Goal: Task Accomplishment & Management: Manage account settings

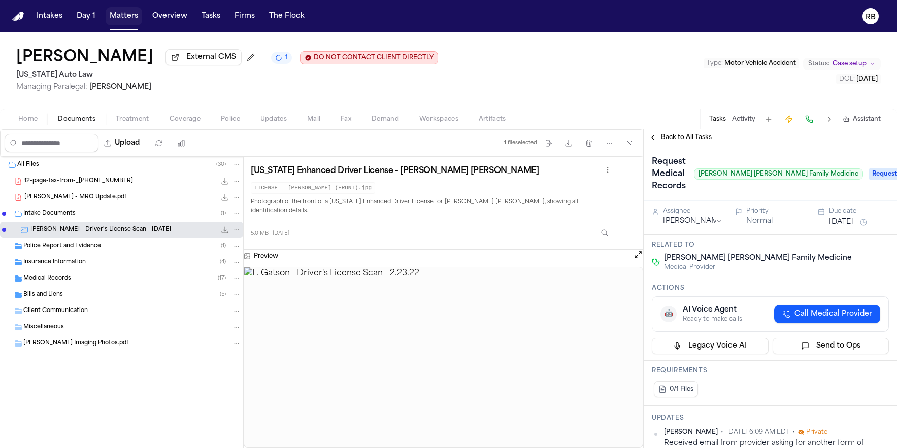
click at [117, 13] on button "Matters" at bounding box center [124, 16] width 37 height 18
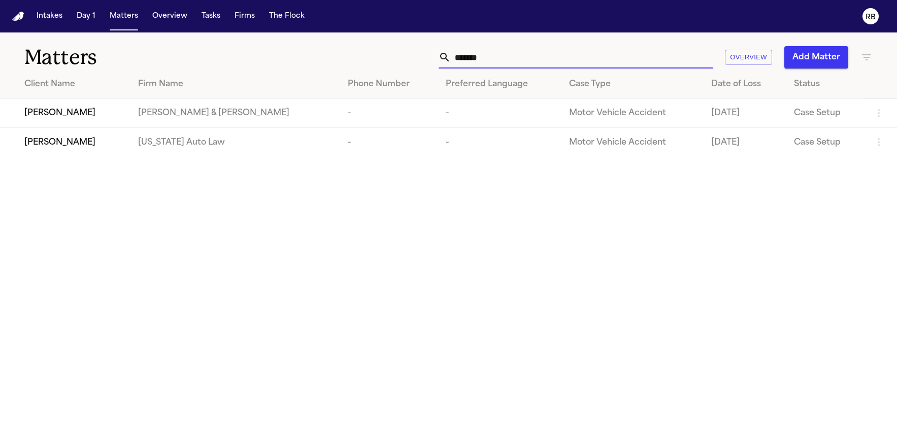
click at [526, 54] on input "*******" at bounding box center [582, 57] width 262 height 22
drag, startPoint x: 541, startPoint y: 60, endPoint x: 394, endPoint y: 62, distance: 146.2
click at [396, 62] on div "******* Overview Add Matter" at bounding box center [570, 57] width 605 height 22
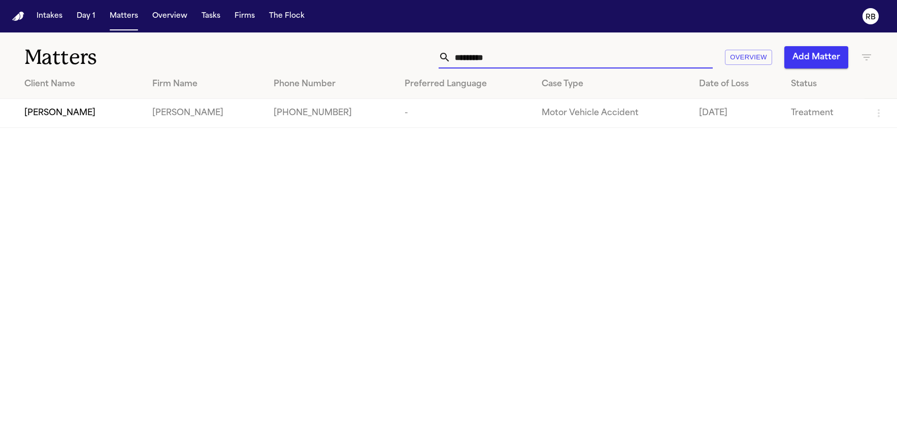
type input "*********"
click at [103, 109] on div "[PERSON_NAME]" at bounding box center [80, 113] width 112 height 12
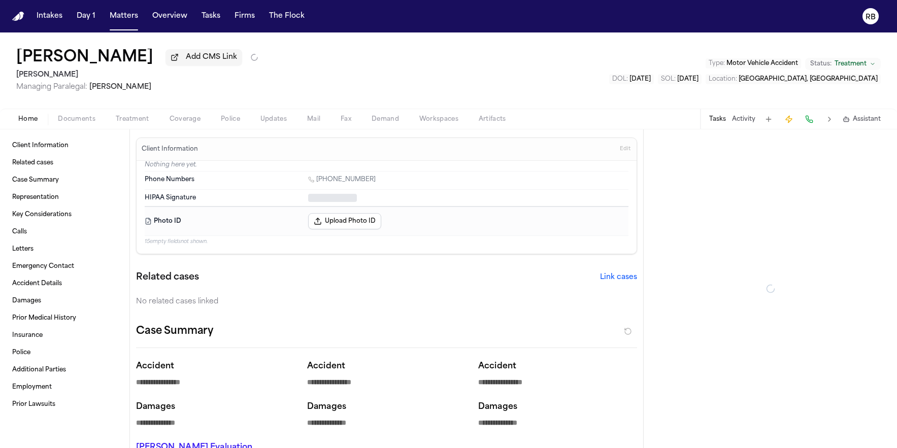
type textarea "*"
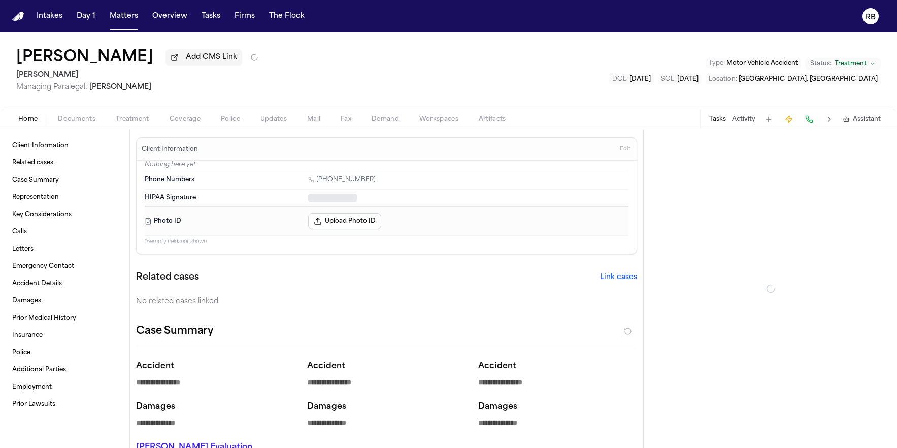
type textarea "*"
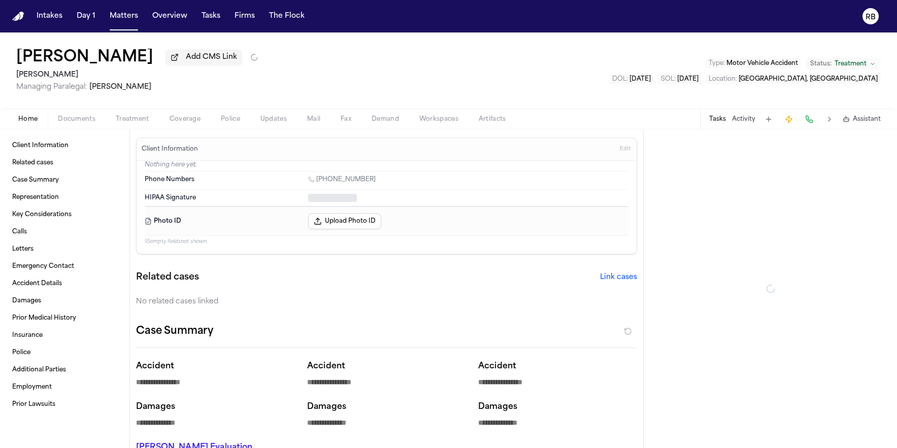
type textarea "*"
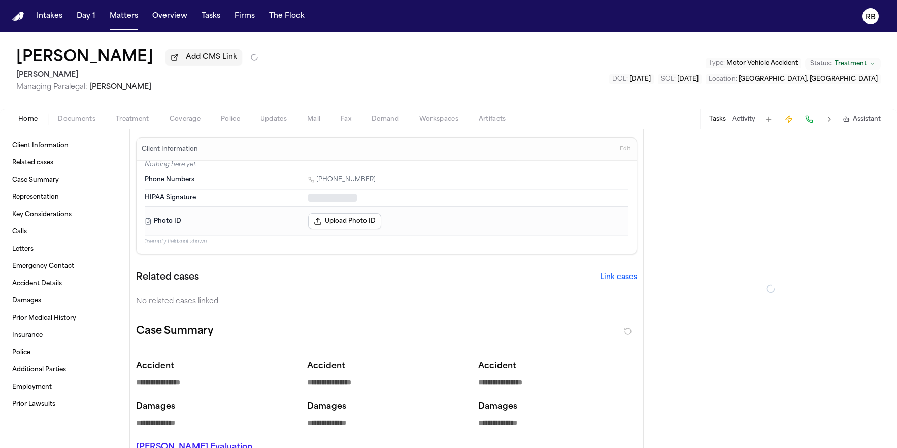
type textarea "*"
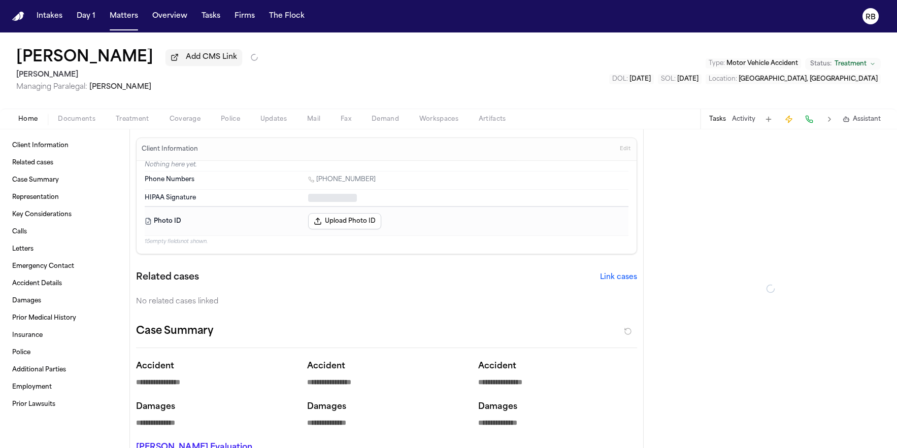
type textarea "*"
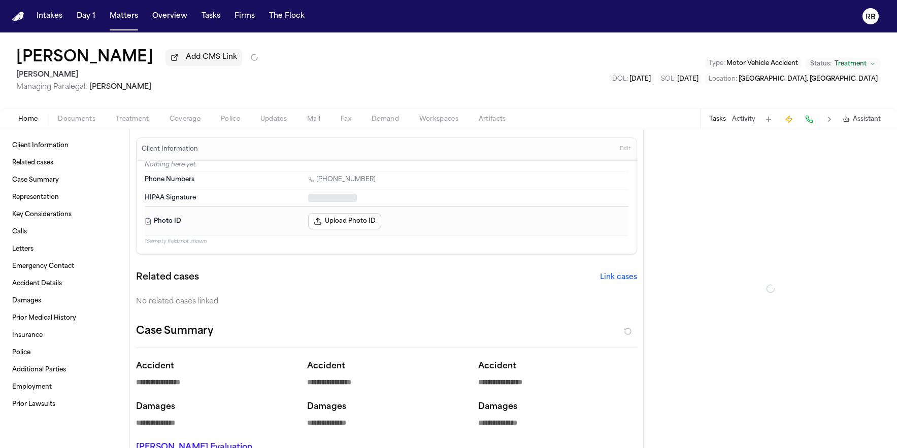
type textarea "*"
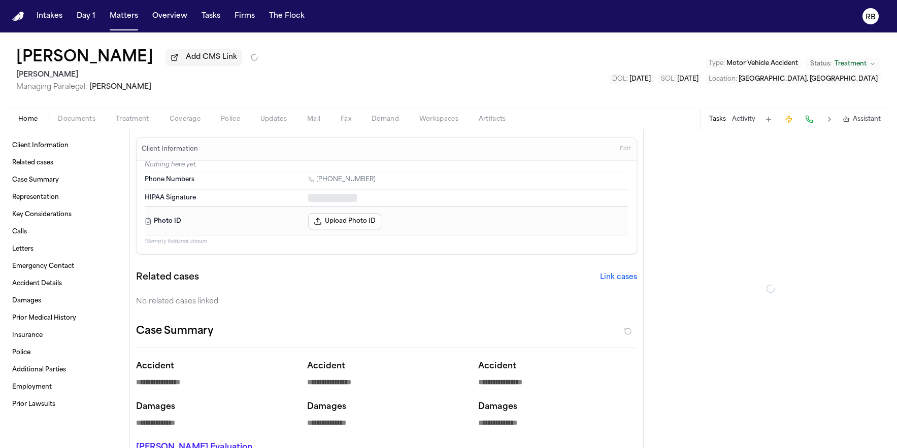
type textarea "*"
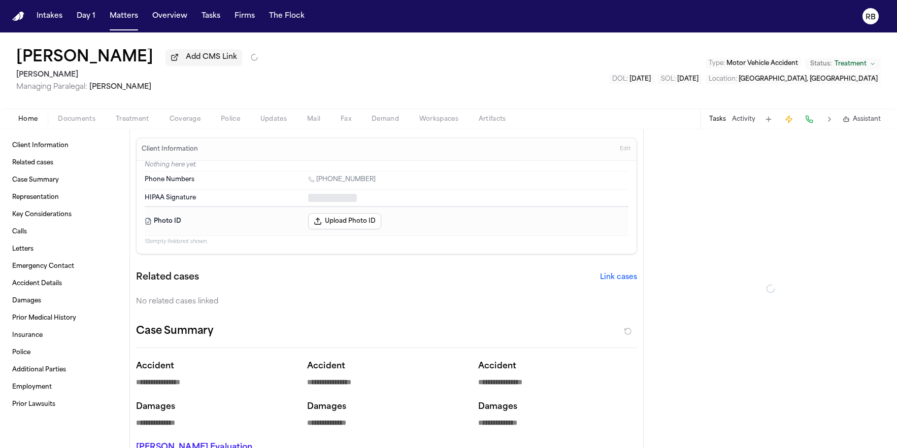
type textarea "*"
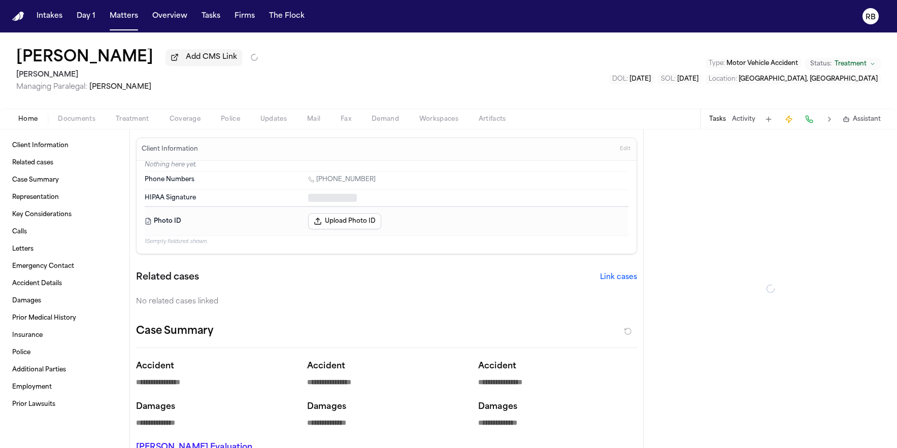
type textarea "*"
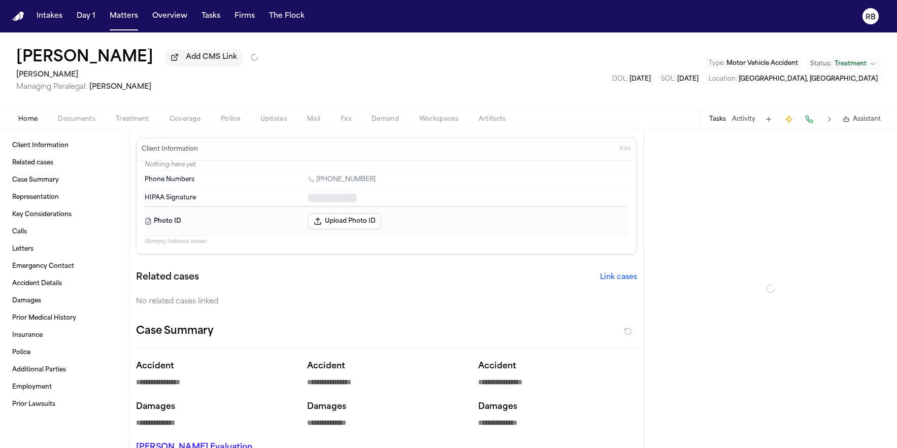
type textarea "*"
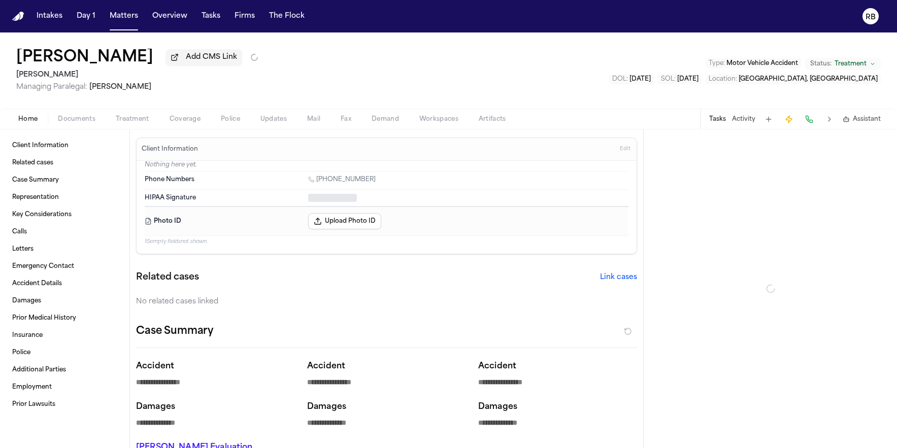
type textarea "*"
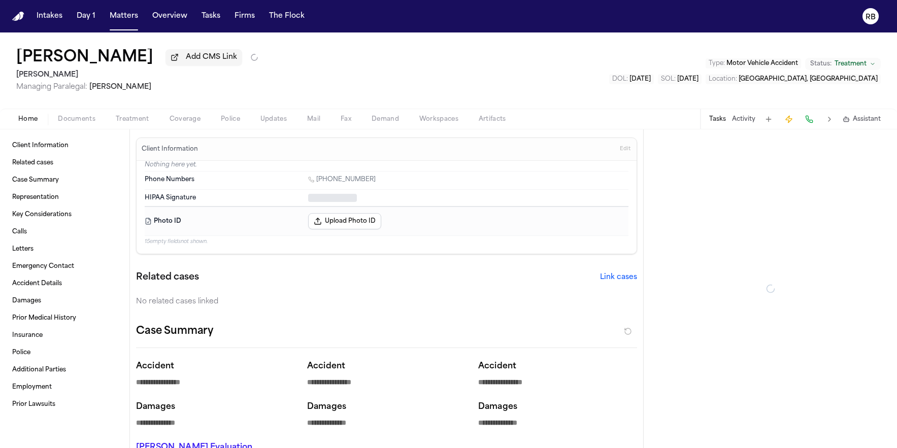
type textarea "*"
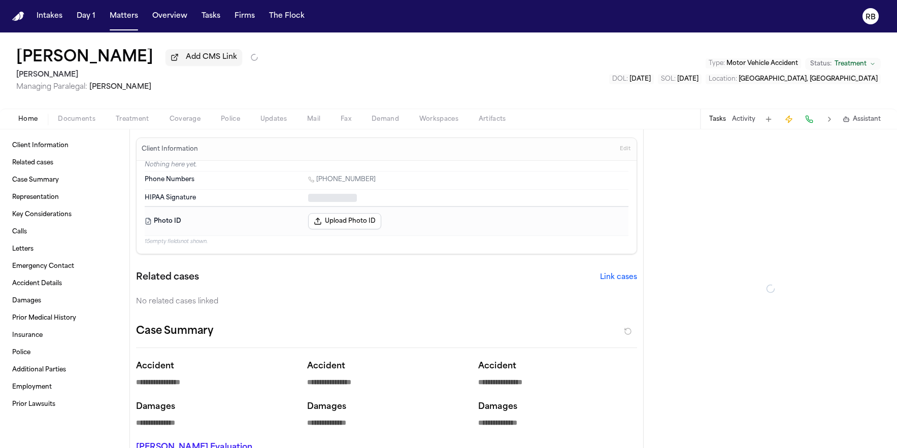
type textarea "*"
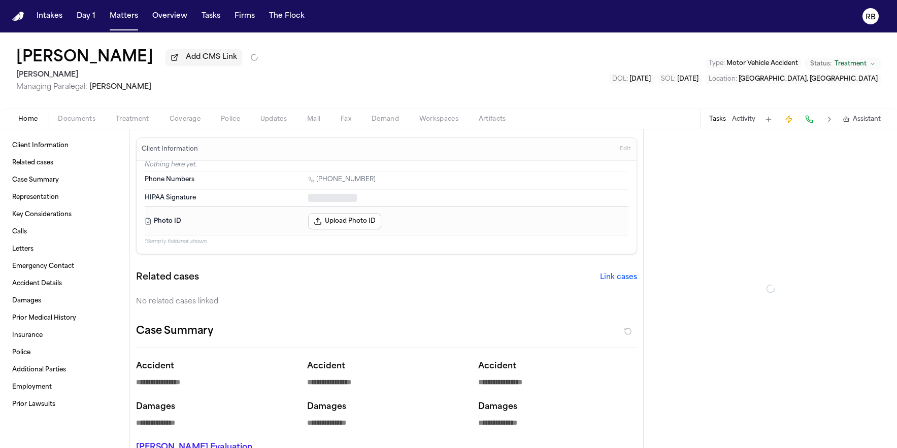
type textarea "*"
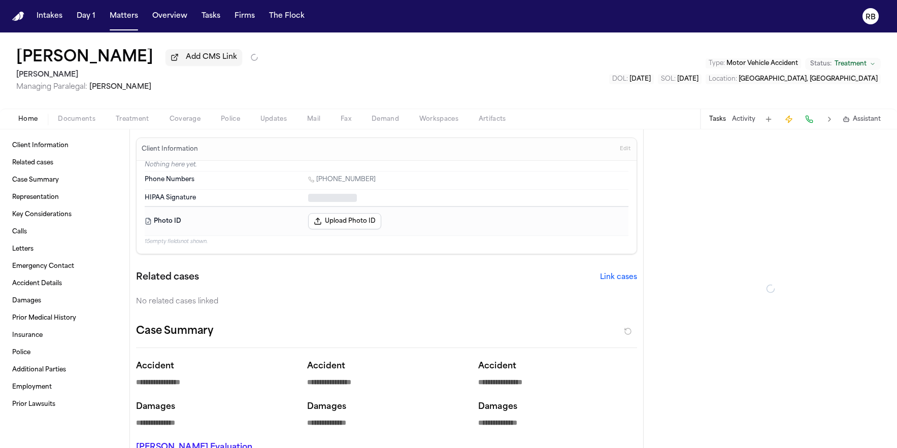
type textarea "*"
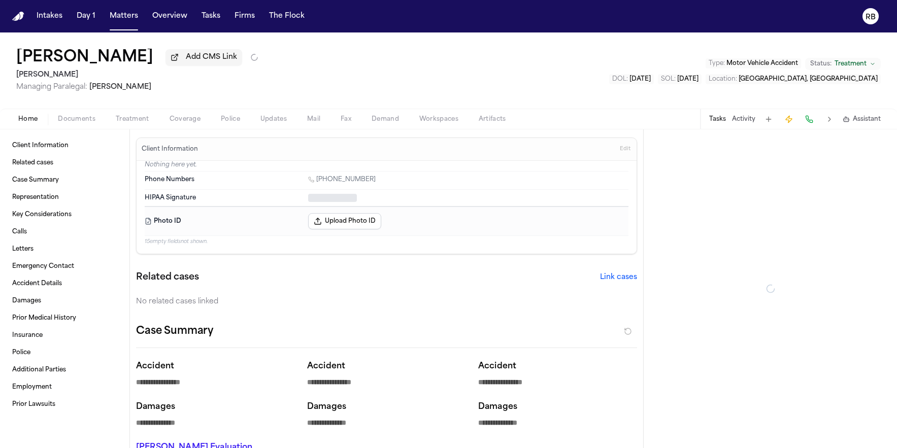
type textarea "*"
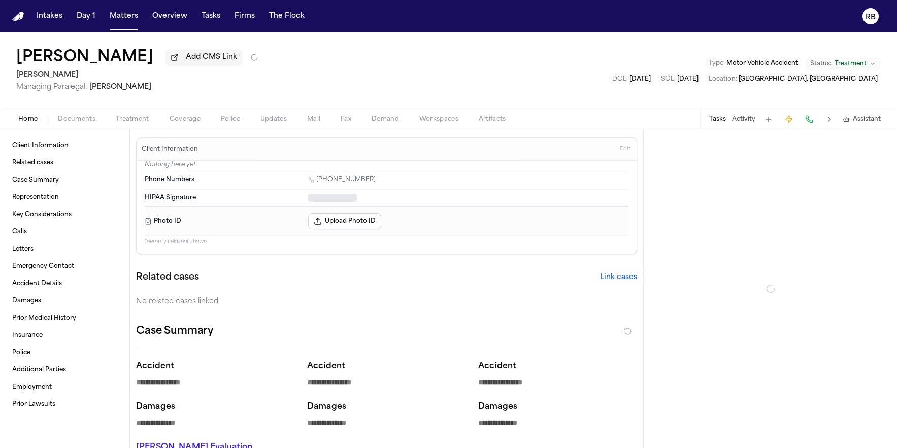
type textarea "*"
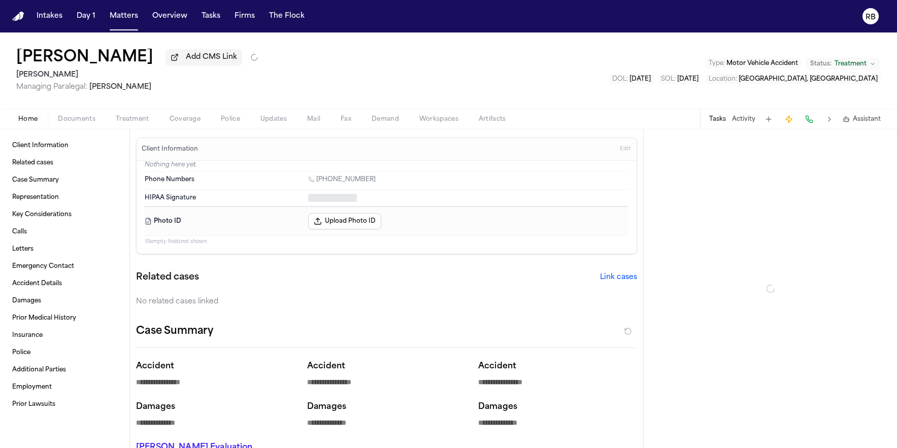
type textarea "*"
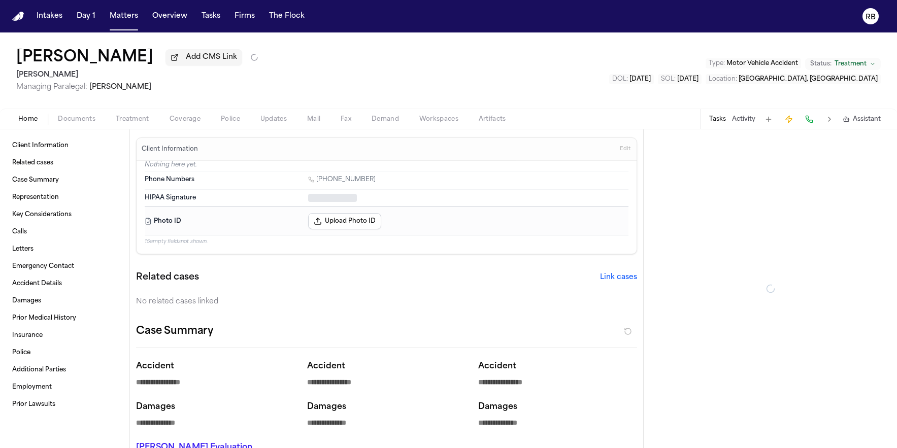
type textarea "*"
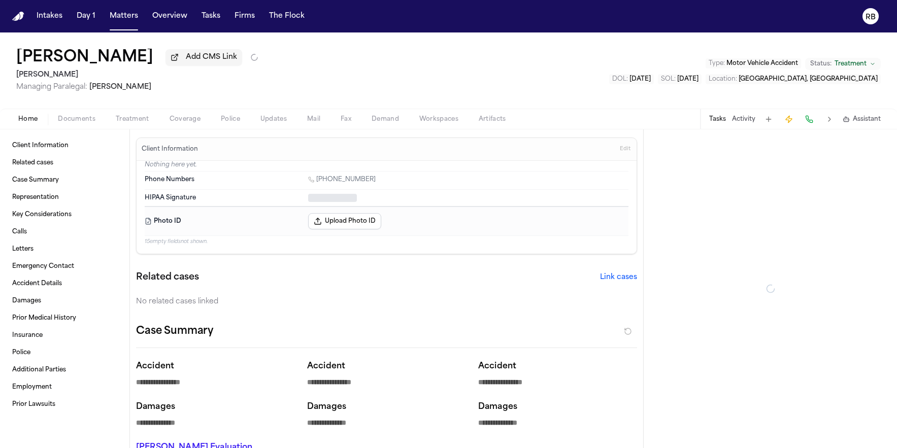
type textarea "*"
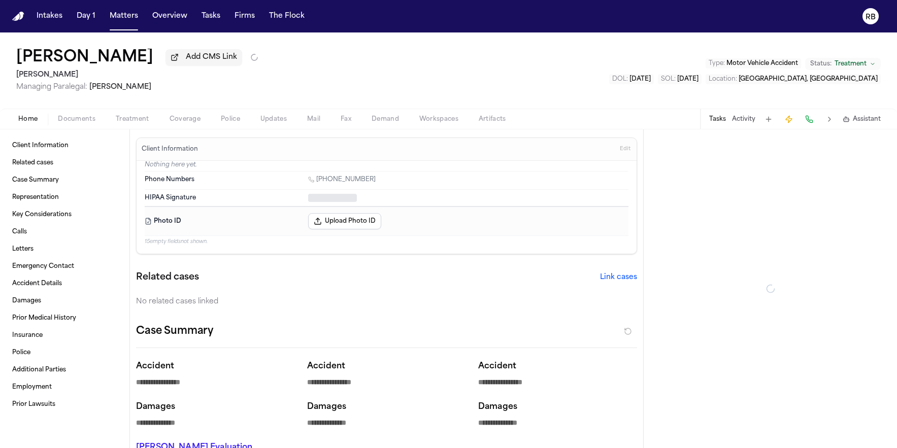
type textarea "*"
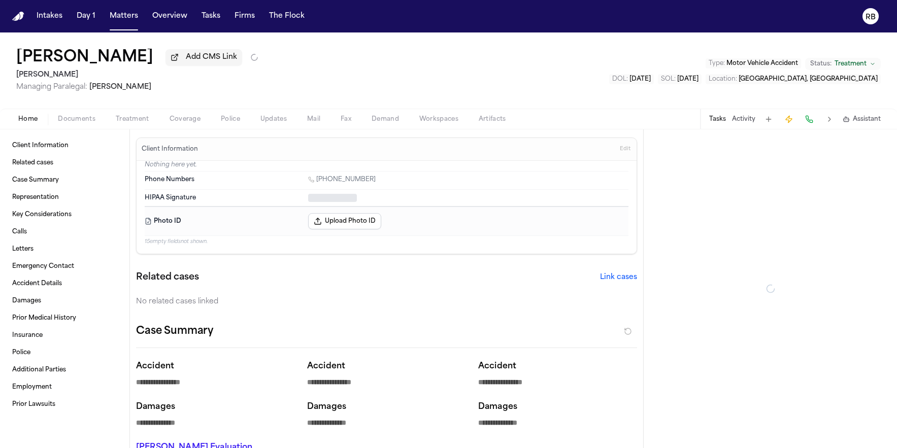
type textarea "*"
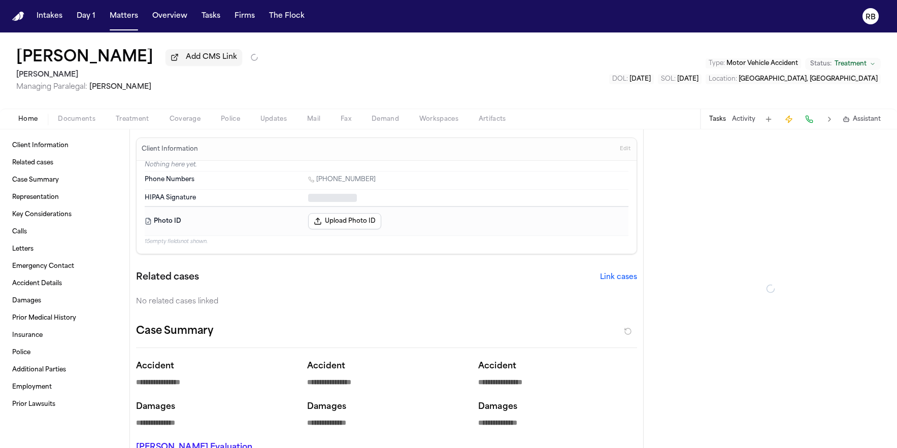
type textarea "*"
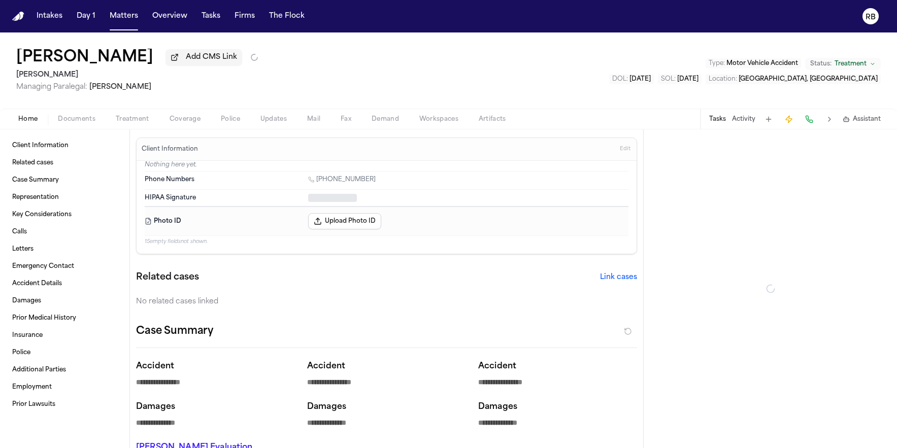
type textarea "*"
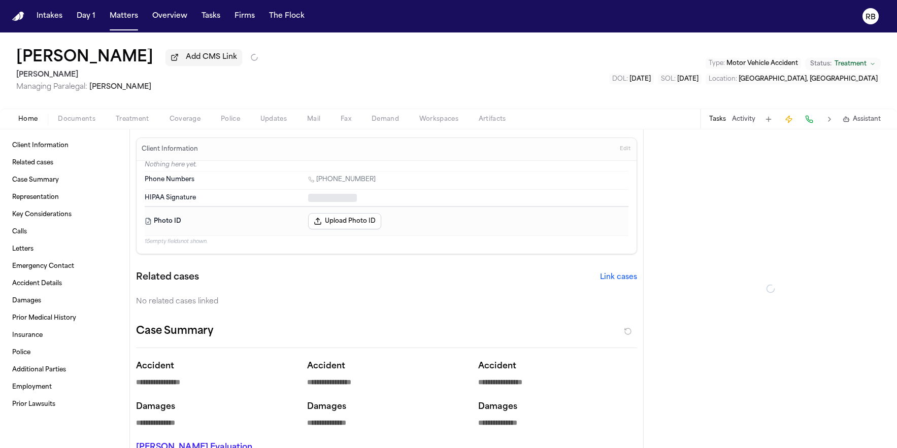
type textarea "*"
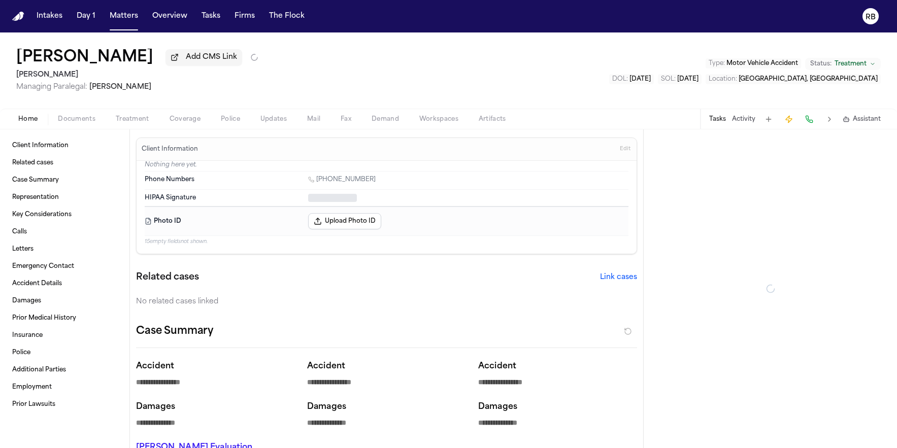
type textarea "*"
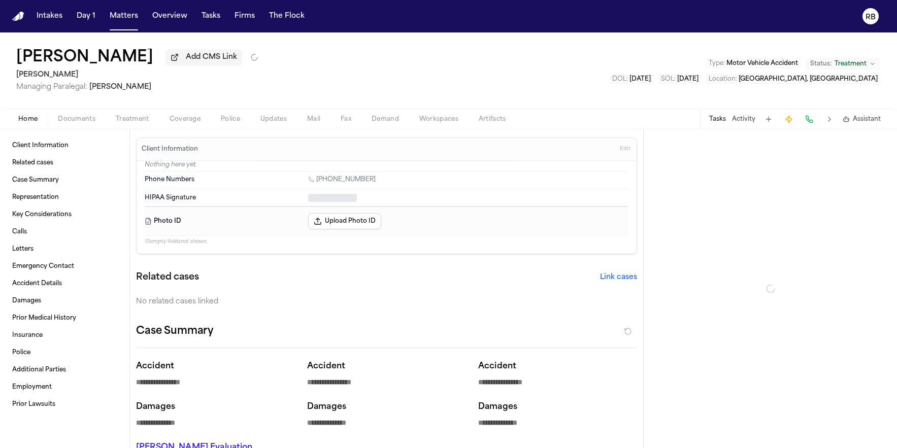
type textarea "*"
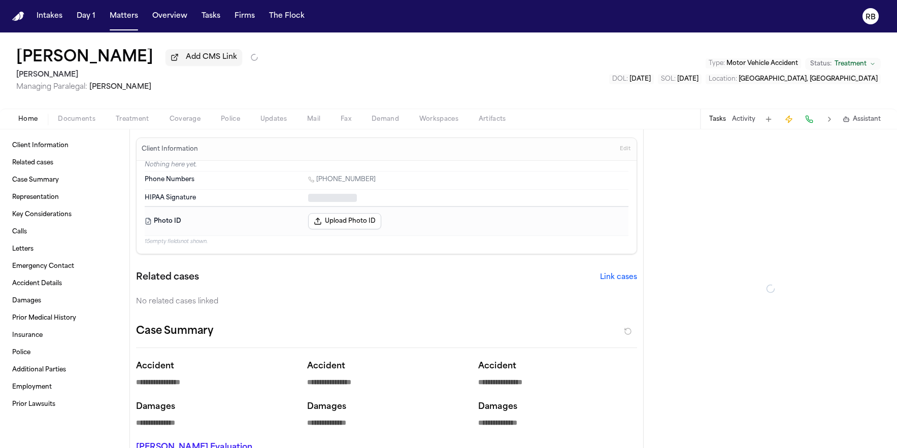
type textarea "*"
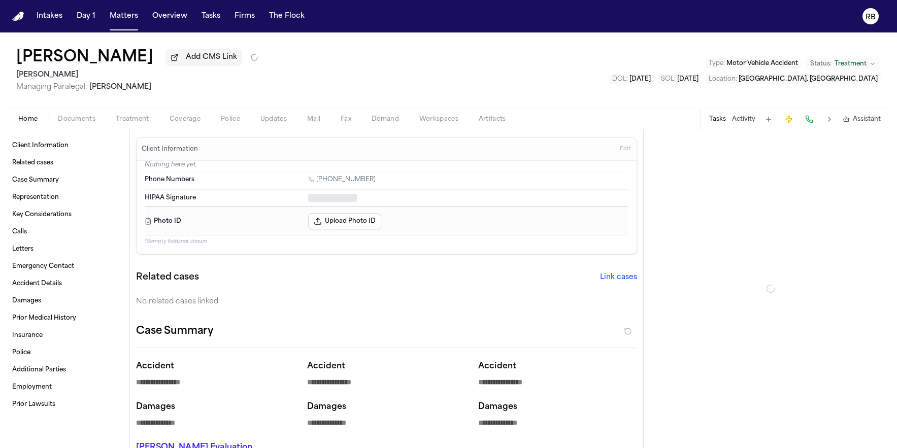
type textarea "*"
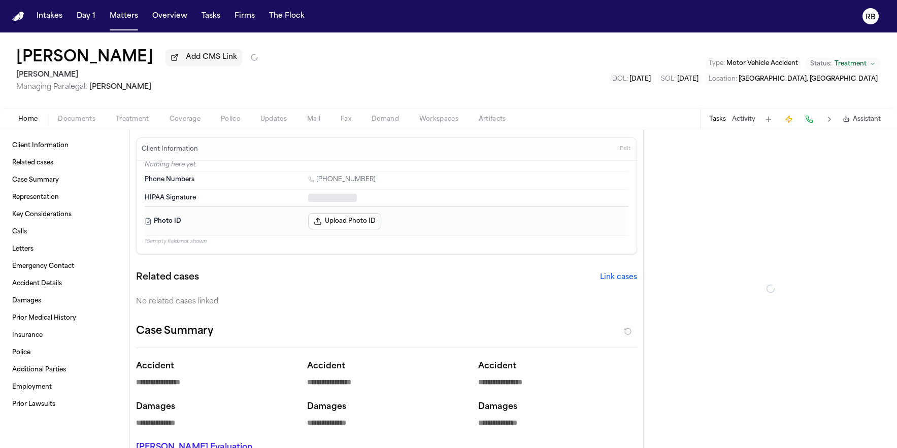
type textarea "*"
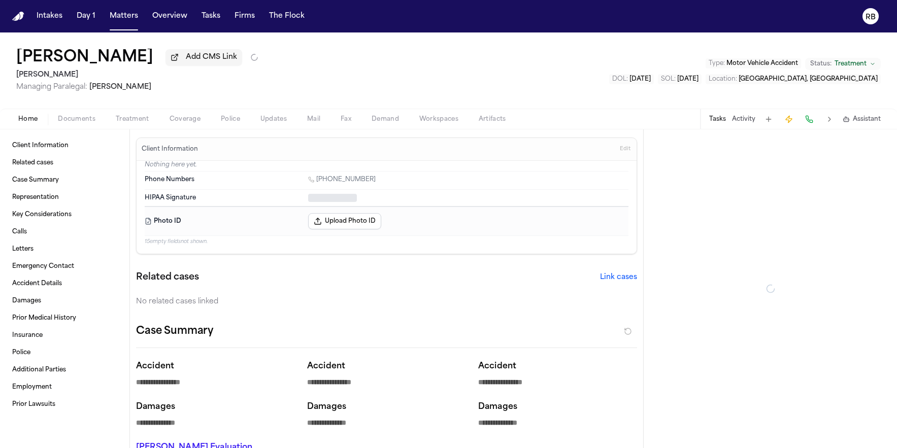
type textarea "*"
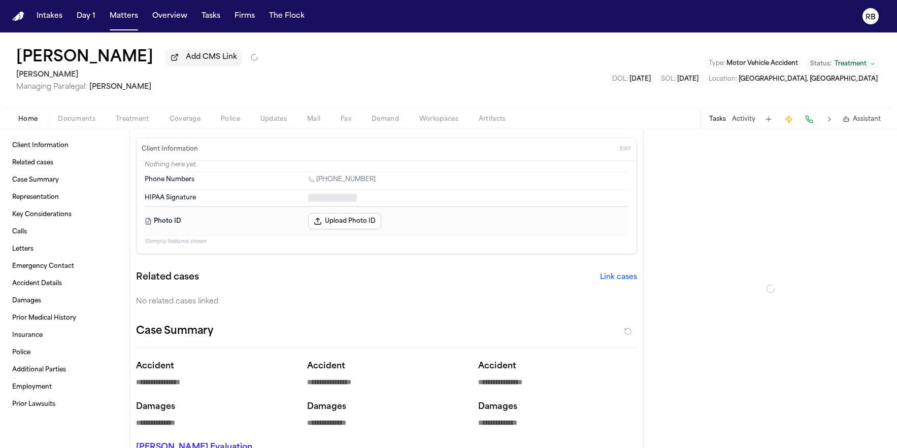
type textarea "*"
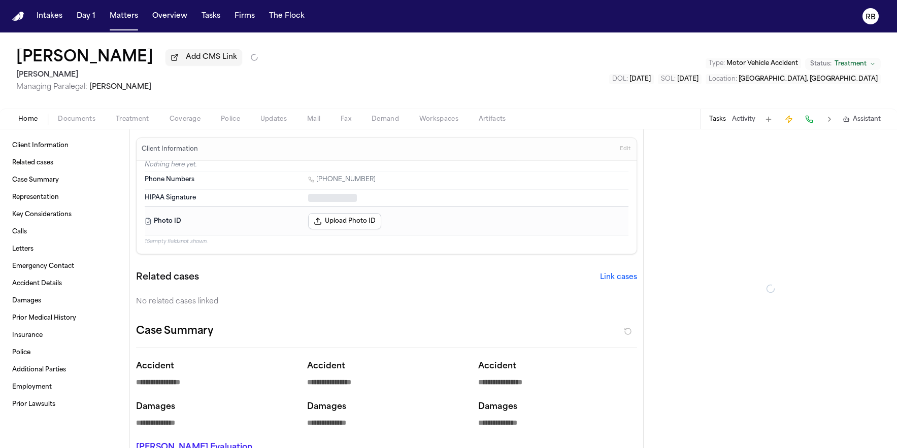
type textarea "*"
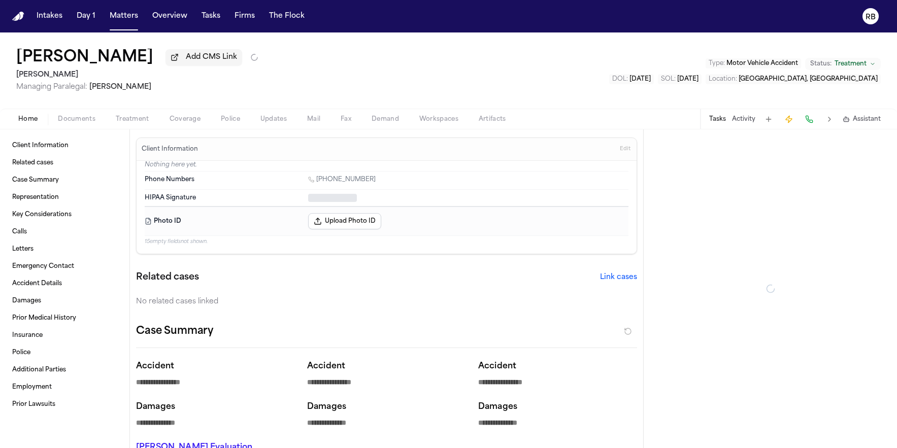
type textarea "*"
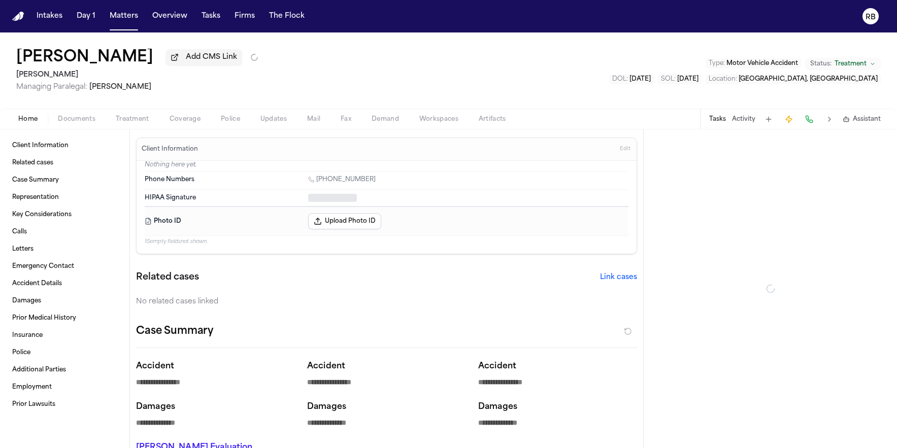
type textarea "*"
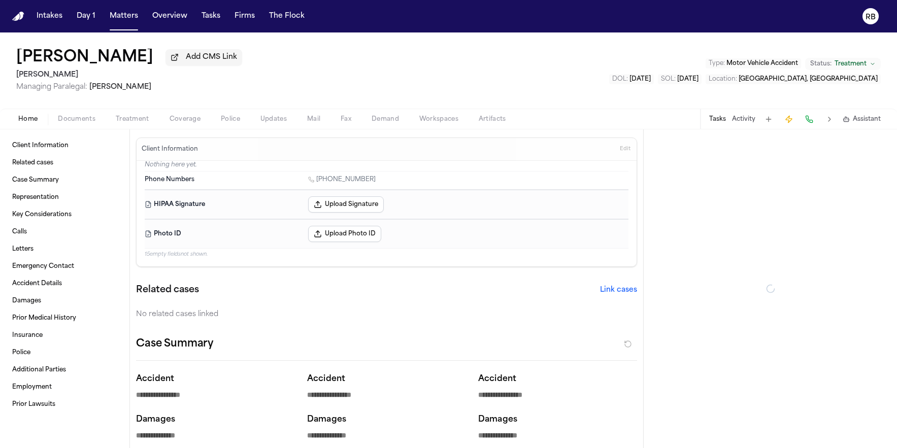
type textarea "*"
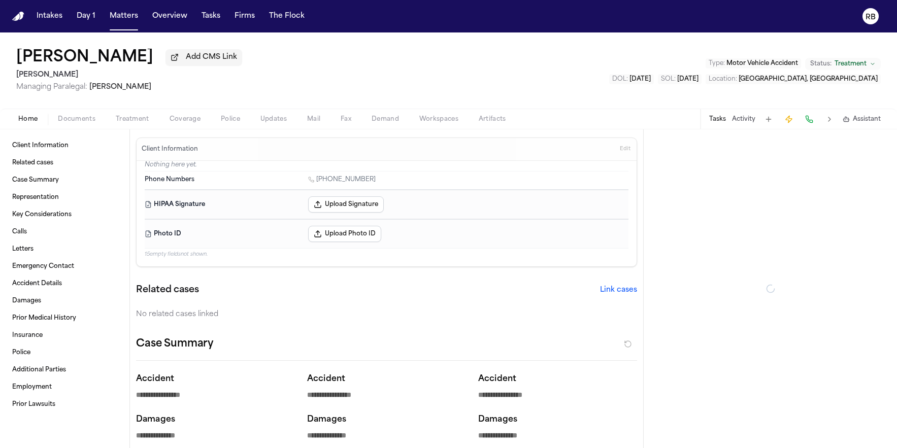
type textarea "*"
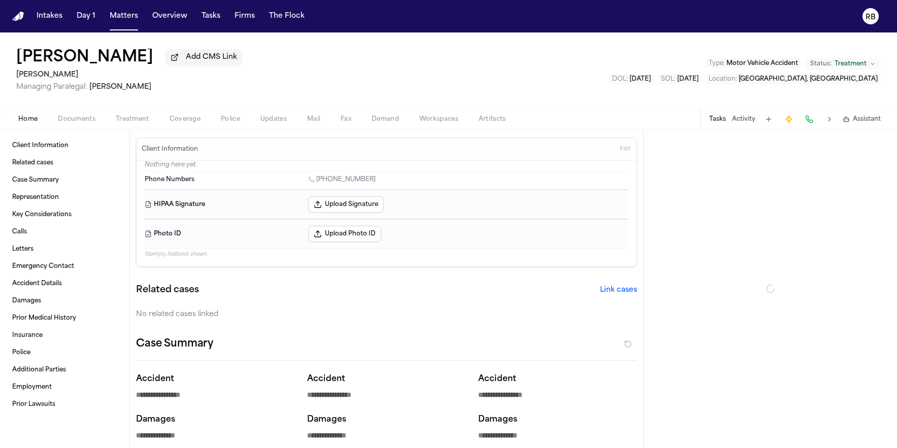
type textarea "*"
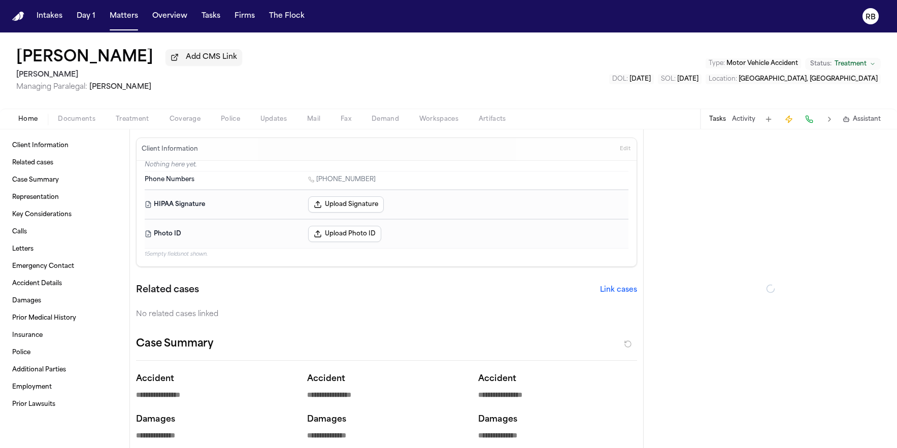
type textarea "*"
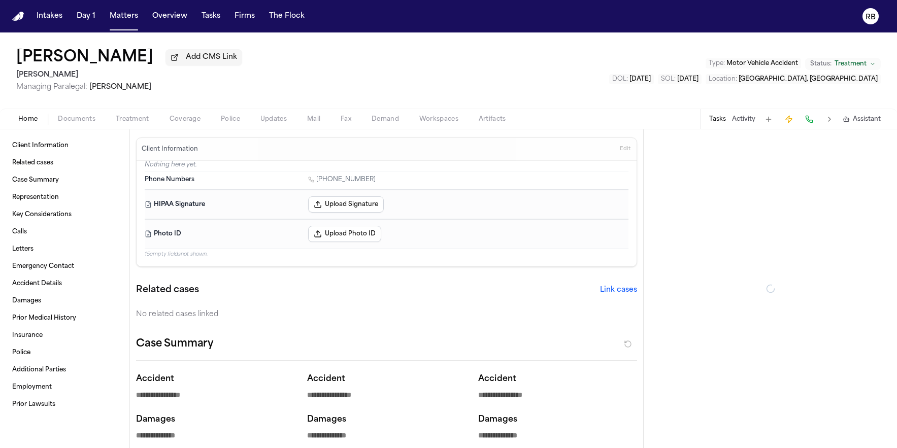
type textarea "*"
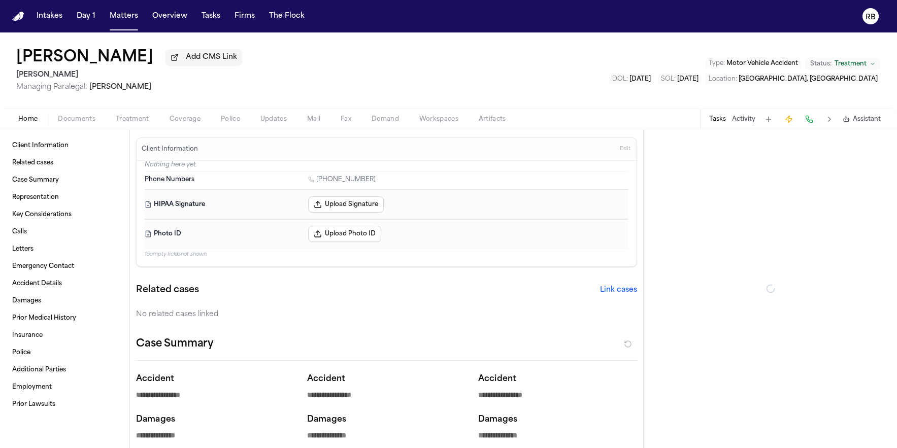
type textarea "*"
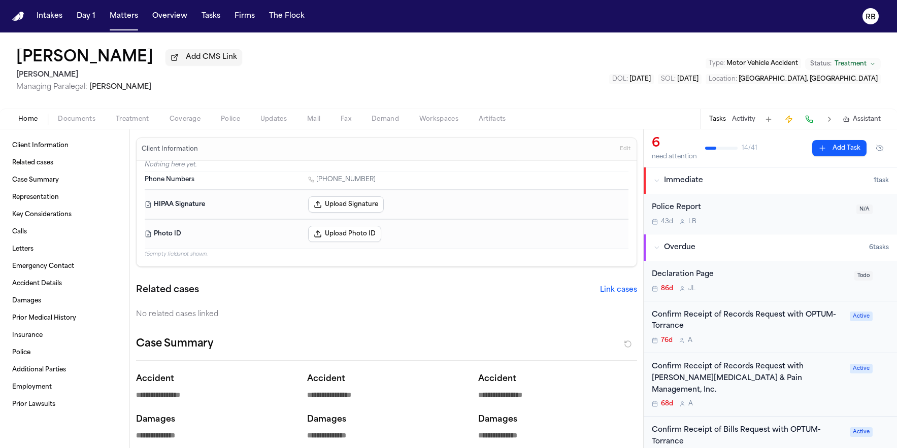
click at [631, 78] on div "Diego Gil Medina Add CMS Link Gammill Managing Paralegal: Jessica Barrett Type …" at bounding box center [448, 70] width 897 height 76
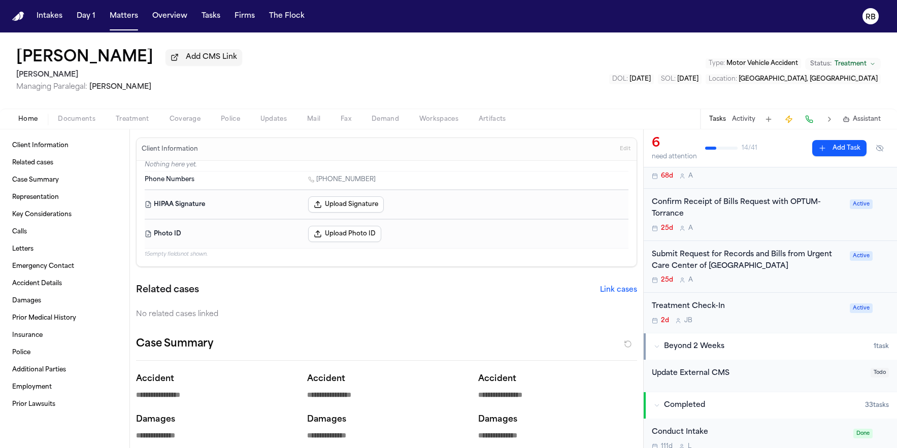
scroll to position [330, 0]
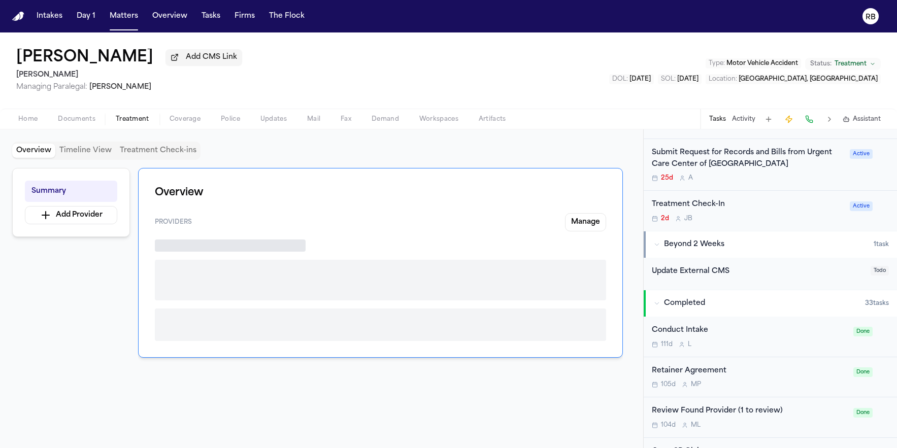
click at [139, 122] on span "Treatment" at bounding box center [133, 119] width 34 height 8
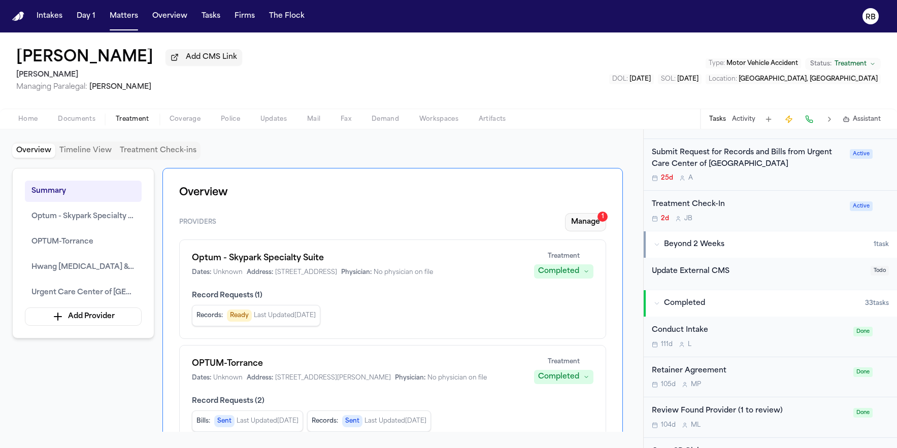
click at [573, 215] on button "Manage 1" at bounding box center [585, 222] width 41 height 18
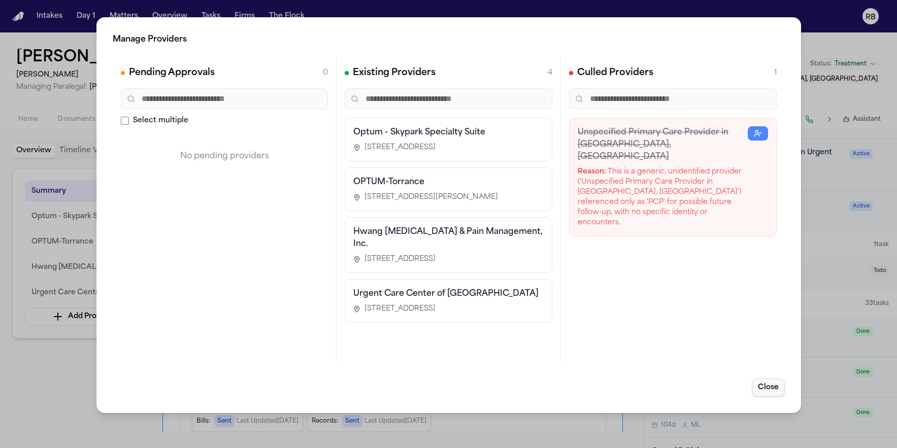
click at [779, 385] on button "Close" at bounding box center [768, 388] width 33 height 18
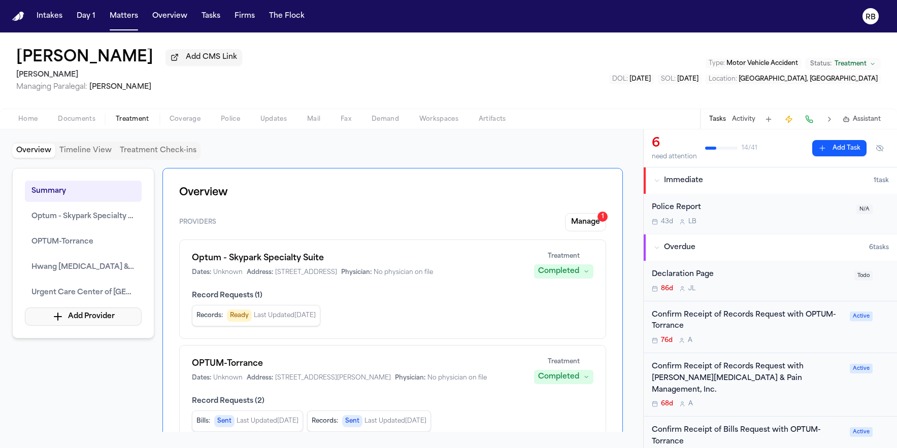
click at [85, 318] on button "Add Provider" at bounding box center [83, 317] width 117 height 18
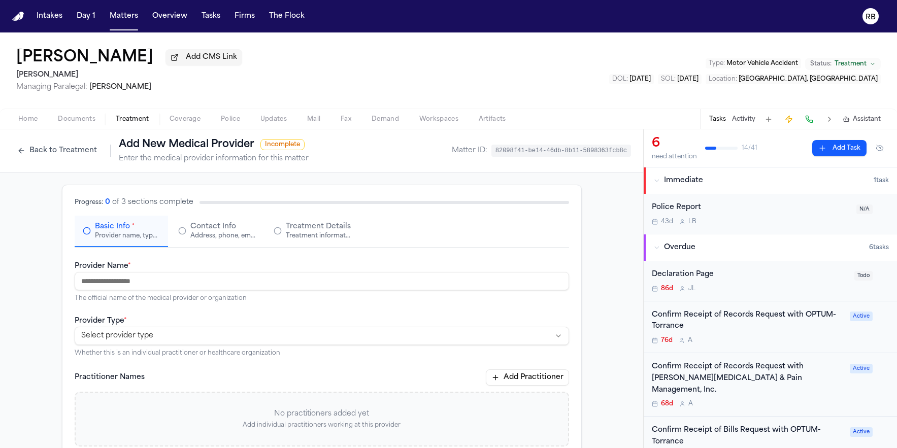
click at [71, 153] on button "Back to Treatment" at bounding box center [57, 151] width 90 height 16
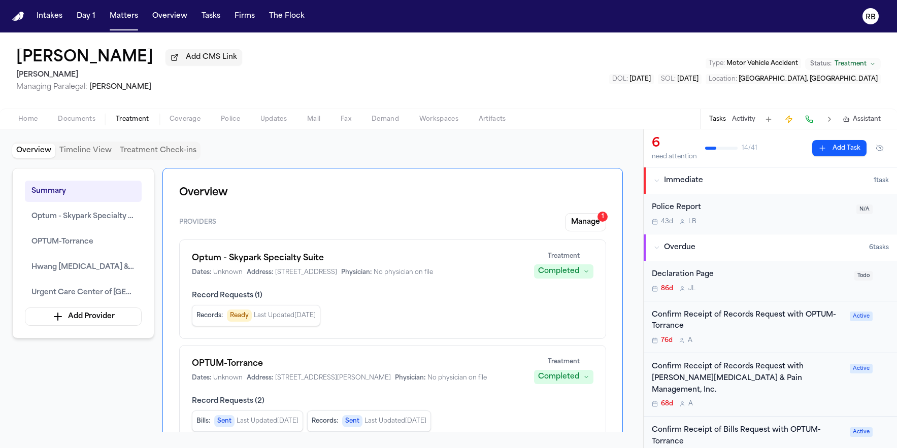
click at [28, 123] on span "Home" at bounding box center [27, 119] width 19 height 8
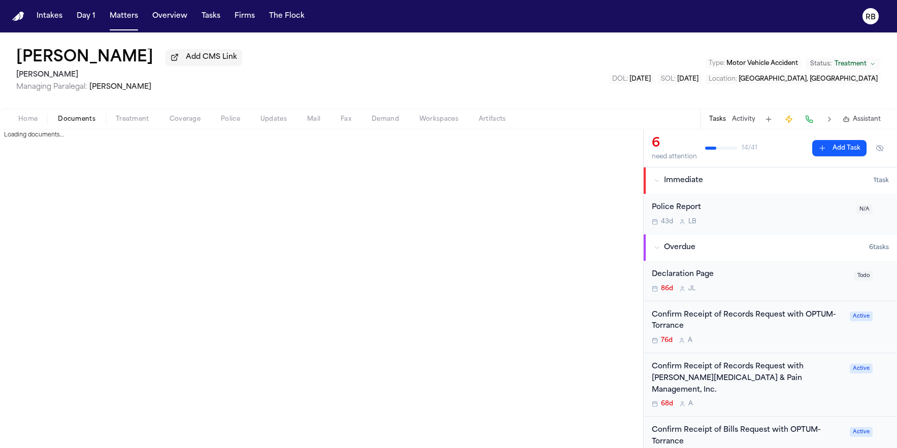
click at [76, 123] on span "Documents" at bounding box center [77, 119] width 38 height 8
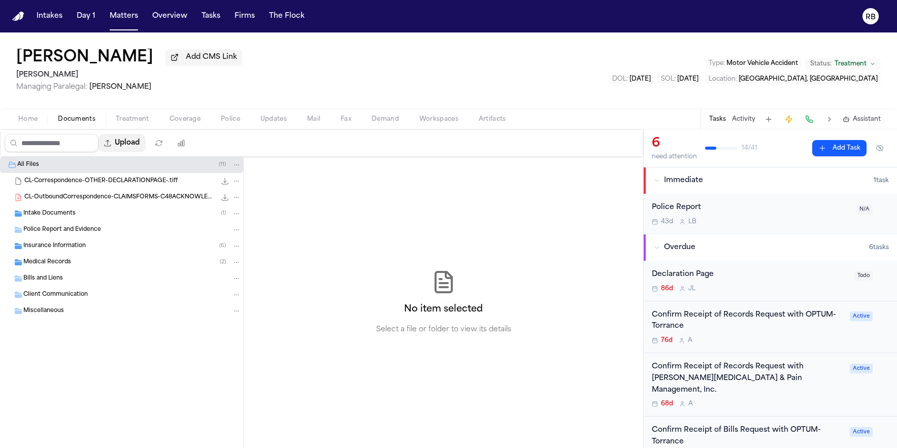
click at [135, 145] on button "Upload" at bounding box center [121, 143] width 47 height 18
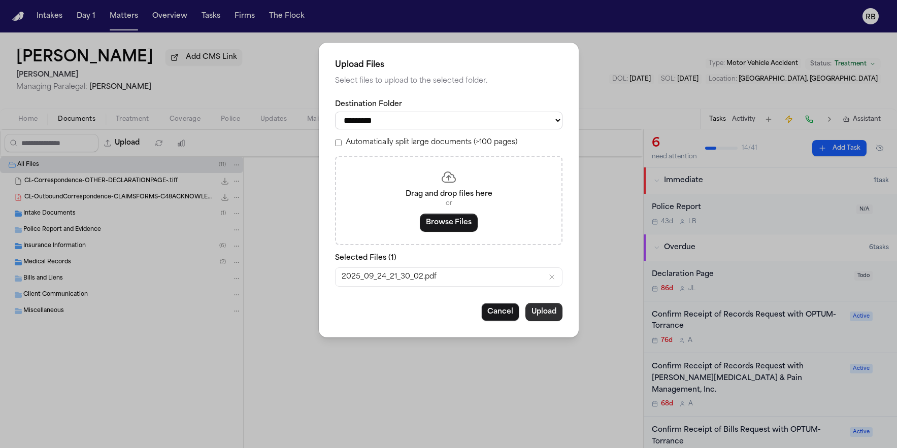
click at [545, 319] on button "Upload" at bounding box center [543, 312] width 37 height 18
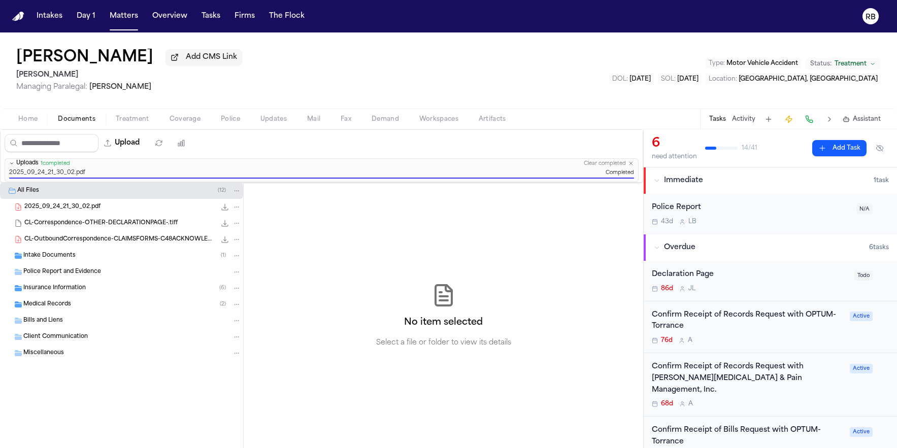
click at [141, 123] on span "Treatment" at bounding box center [133, 119] width 34 height 8
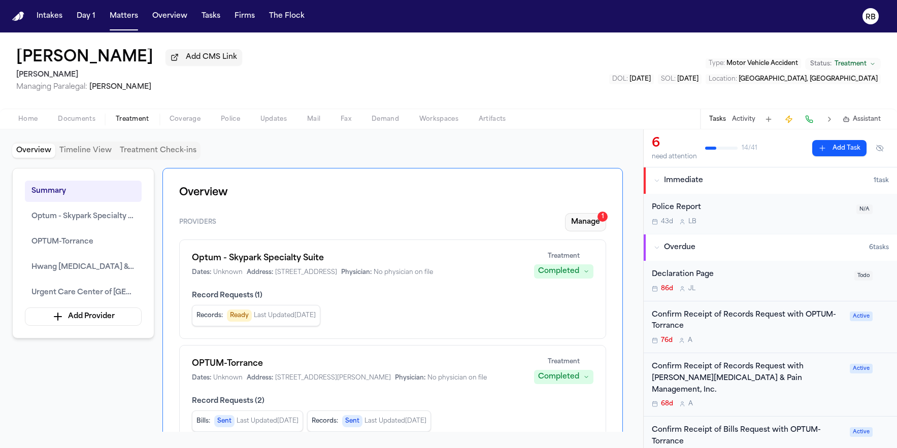
click at [589, 223] on button "Manage 1" at bounding box center [585, 222] width 41 height 18
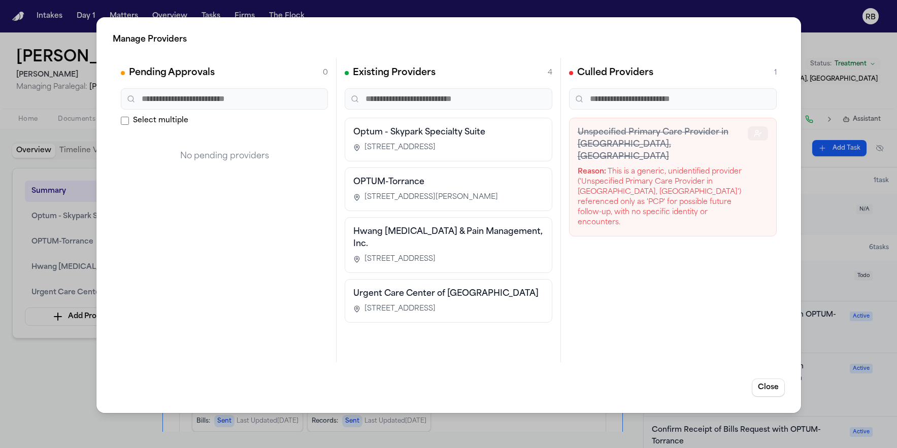
click at [761, 133] on icon "button" at bounding box center [757, 133] width 8 height 8
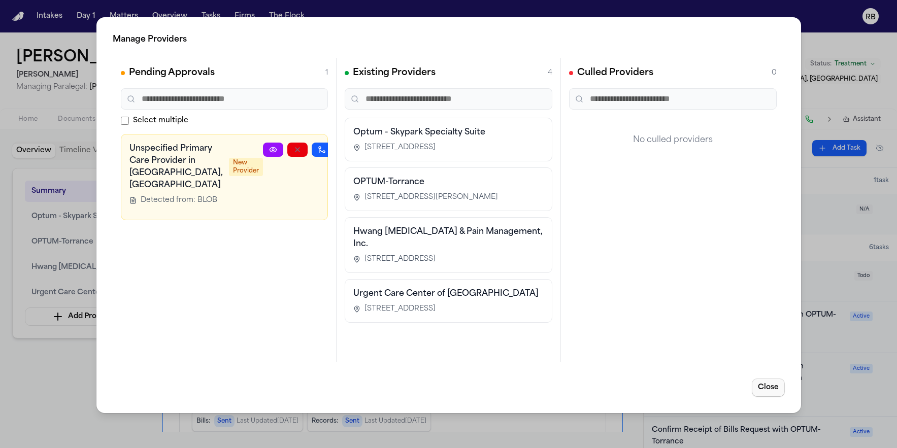
click at [764, 385] on button "Close" at bounding box center [768, 388] width 33 height 18
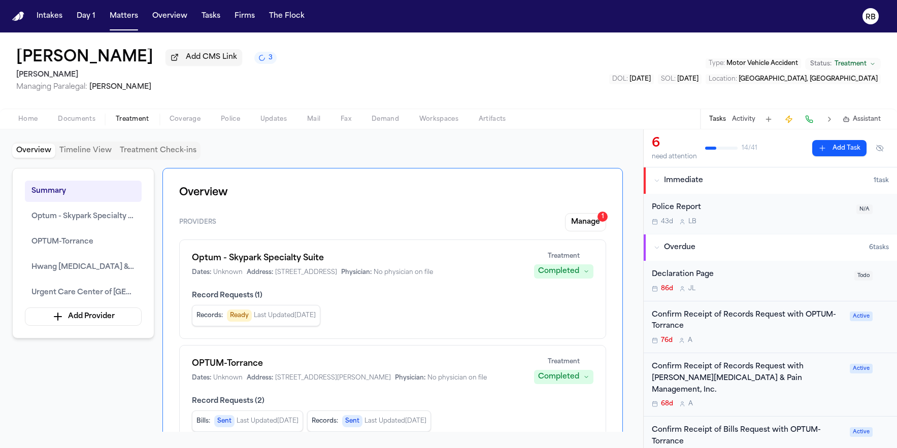
click at [119, 386] on div "Summary Optum - Skypark Specialty Suite OPTUM-Torrance Hwang Chiropractic & Pai…" at bounding box center [321, 300] width 619 height 264
click at [595, 223] on button "Manage 1" at bounding box center [585, 222] width 41 height 18
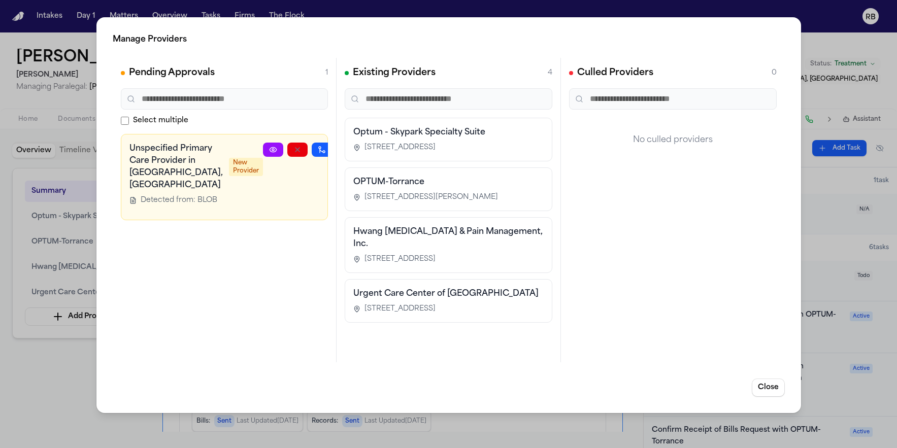
click at [674, 309] on div "Culled Providers 0 No culled providers" at bounding box center [673, 210] width 224 height 305
click at [768, 386] on button "Close" at bounding box center [768, 388] width 33 height 18
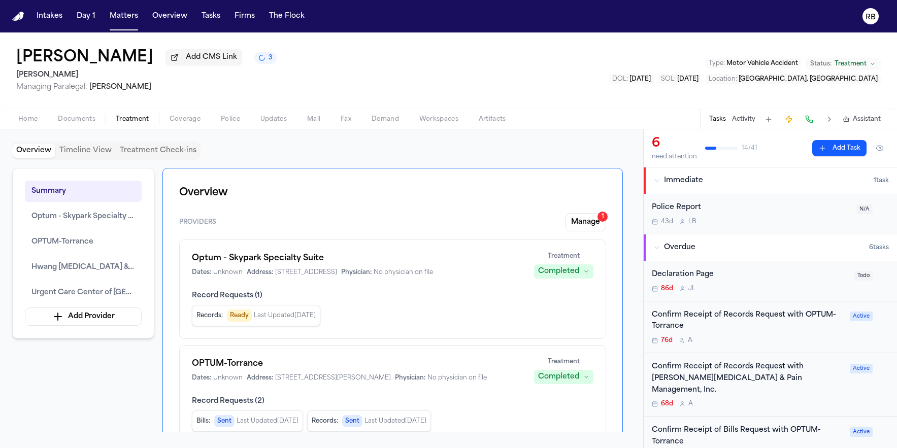
click at [514, 148] on div "Overview Timeline View Treatment Check-ins" at bounding box center [321, 151] width 619 height 18
click at [428, 78] on div "Diego Gil Medina Add CMS Link 3 Gammill Managing Paralegal: Jessica Barrett Typ…" at bounding box center [448, 70] width 897 height 76
click at [456, 61] on div "Diego Gil Medina Add CMS Link 3 Gammill Managing Paralegal: Jessica Barrett Typ…" at bounding box center [448, 70] width 897 height 76
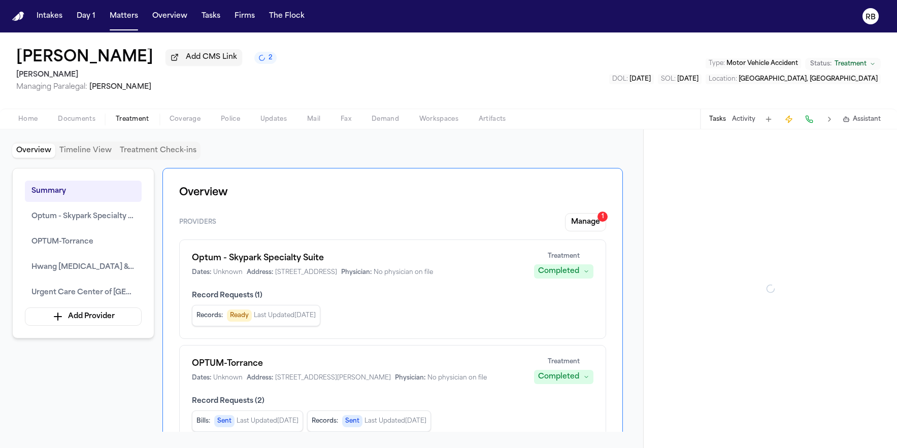
click at [415, 170] on div "Overview Providers Manage 1 Optum - Skypark Specialty Suite Dates: Unknown Addr…" at bounding box center [392, 420] width 460 height 505
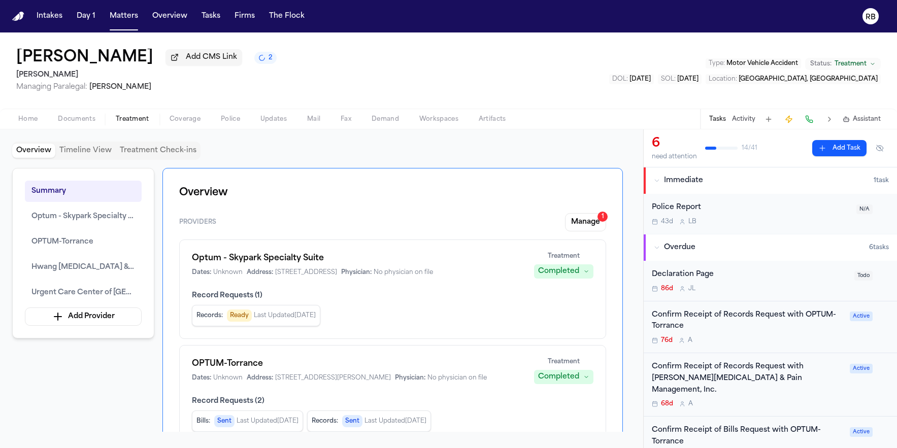
click at [82, 120] on span "Documents" at bounding box center [77, 119] width 38 height 8
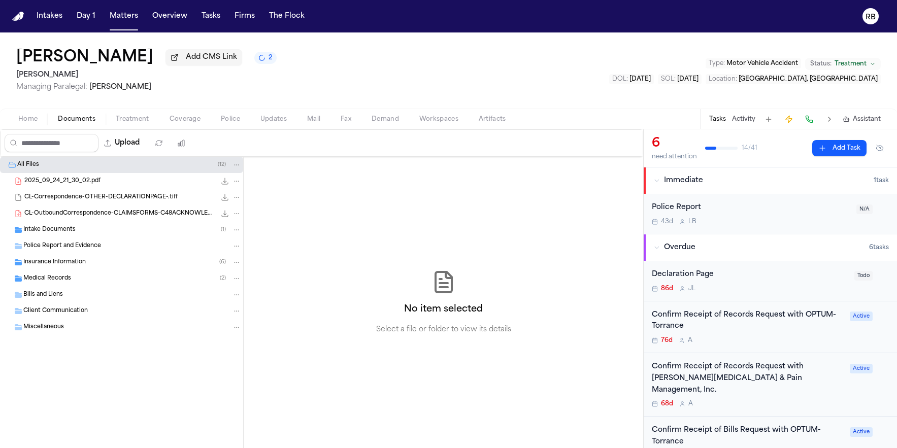
click at [96, 184] on span "2025_09_24_21_30_02.pdf" at bounding box center [62, 181] width 76 height 9
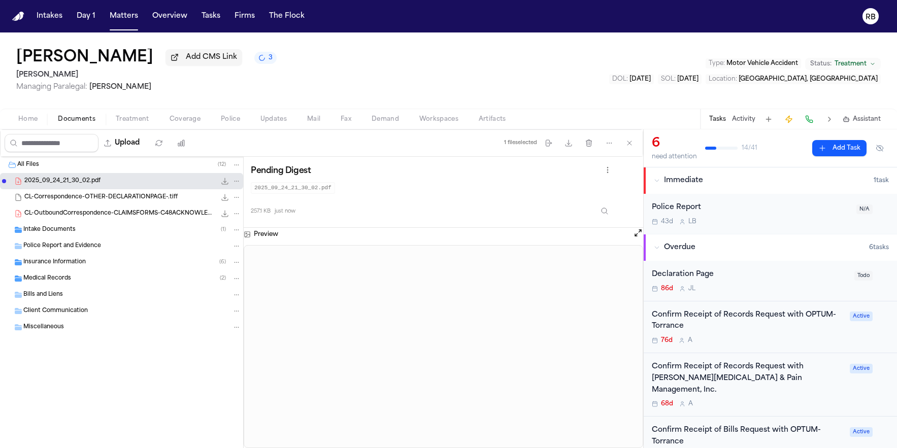
click at [119, 121] on span "Treatment" at bounding box center [133, 119] width 34 height 8
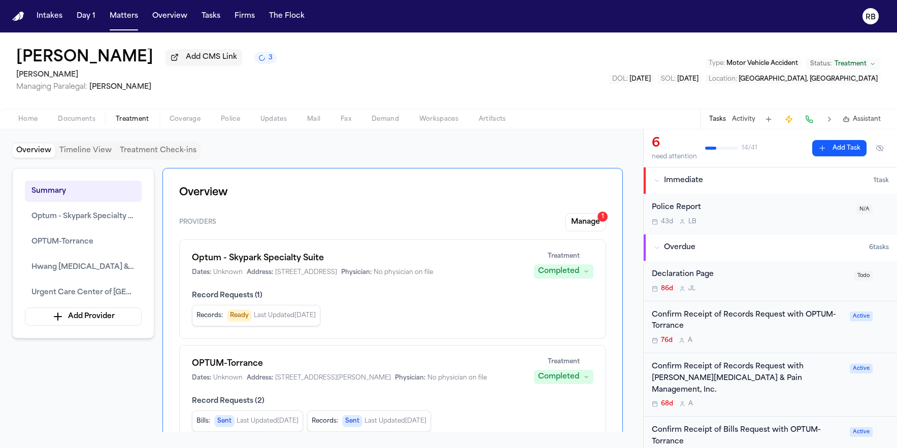
click at [304, 87] on div "Diego Gil Medina Add CMS Link 3 Gammill Managing Paralegal: Jessica Barrett Typ…" at bounding box center [448, 70] width 897 height 76
click at [24, 117] on span "Home" at bounding box center [27, 119] width 19 height 8
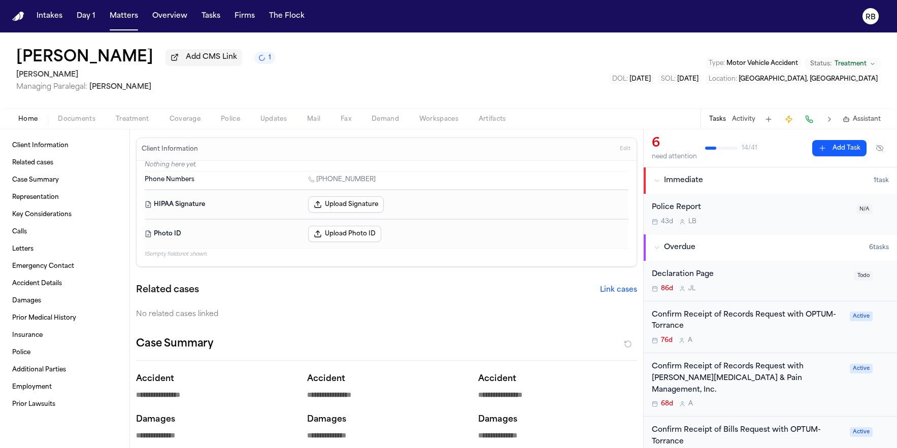
type textarea "*"
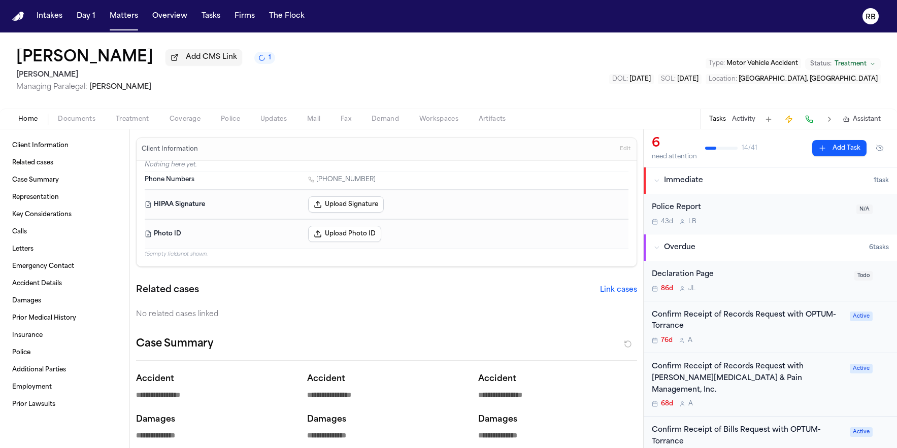
type textarea "*"
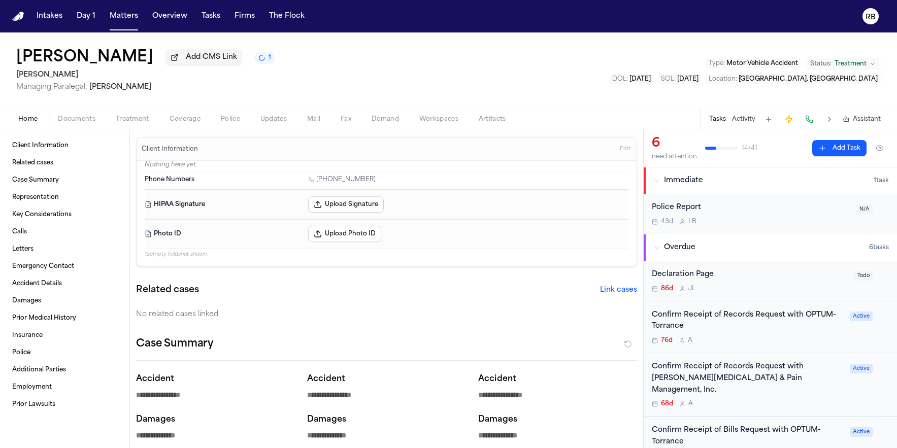
type textarea "*"
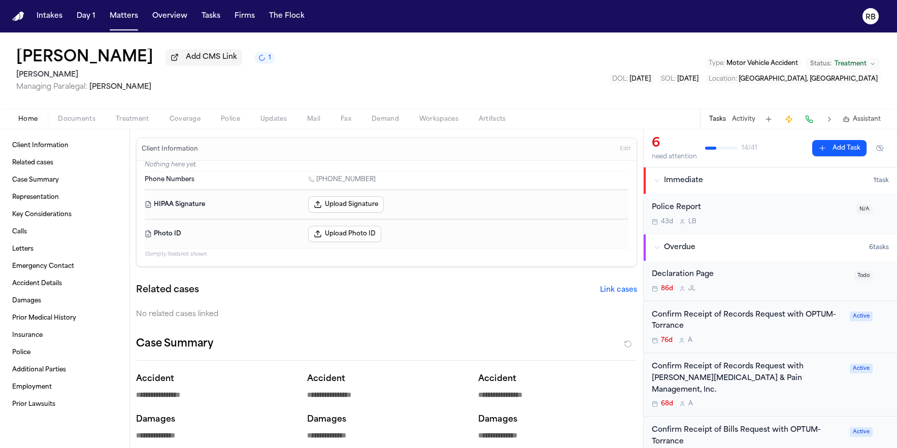
type textarea "*"
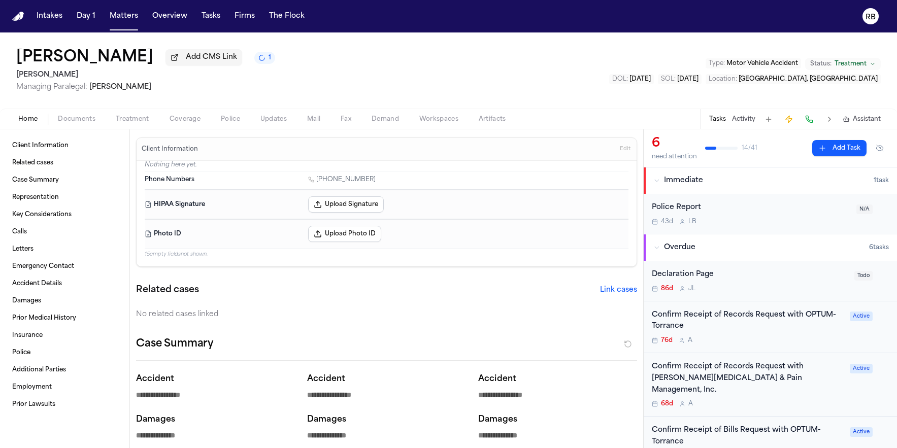
type textarea "*"
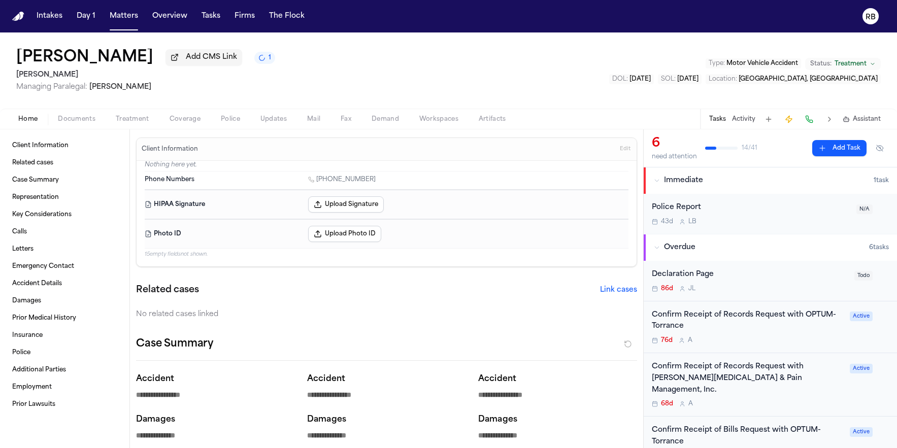
type textarea "*"
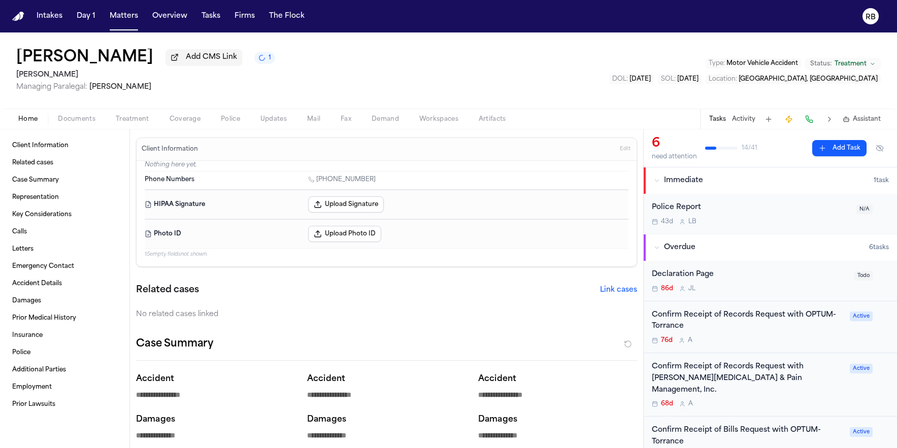
type textarea "*"
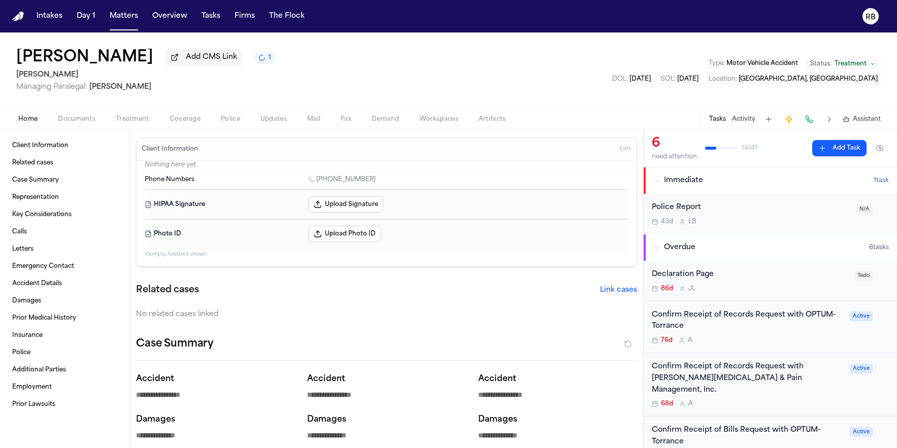
type textarea "*"
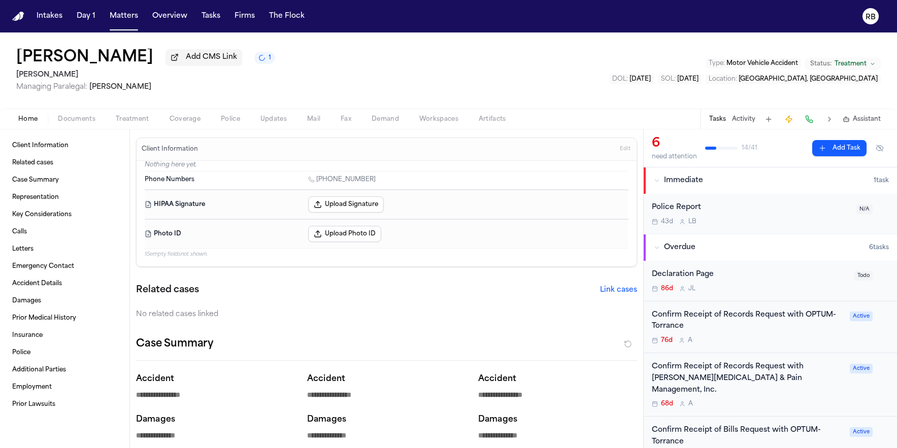
type textarea "*"
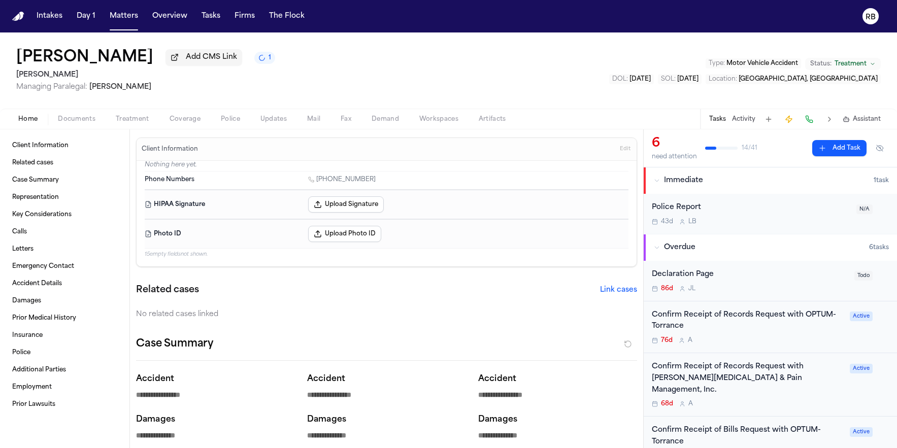
type textarea "*"
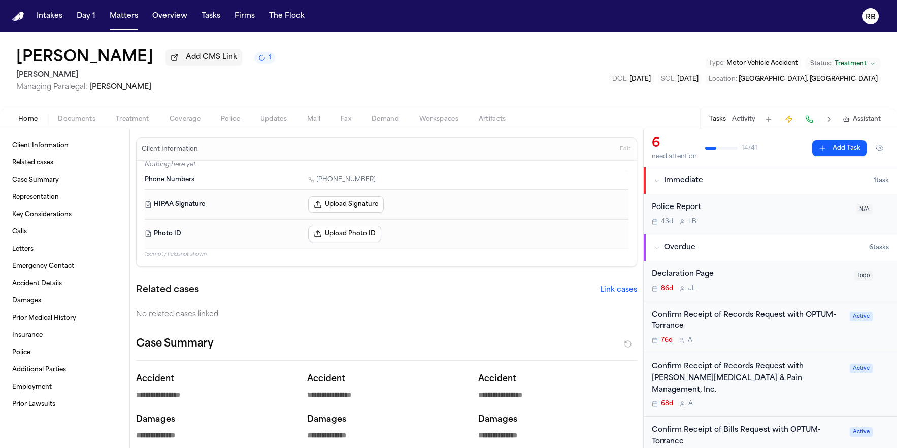
type textarea "*"
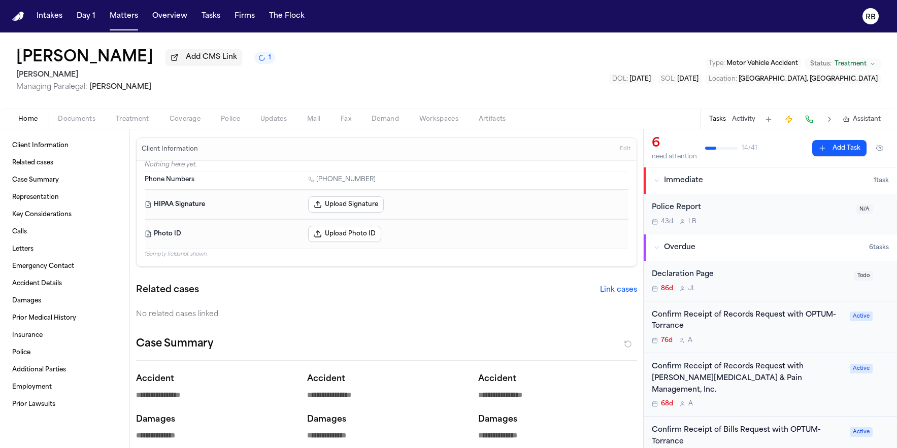
type textarea "*"
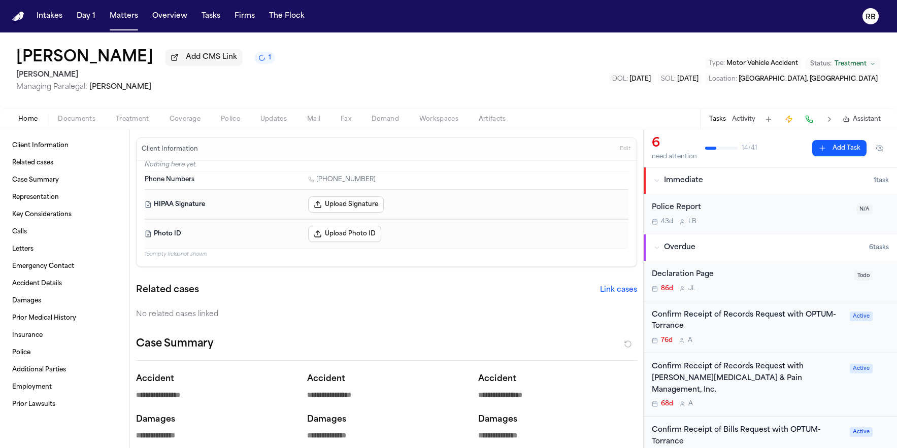
type textarea "*"
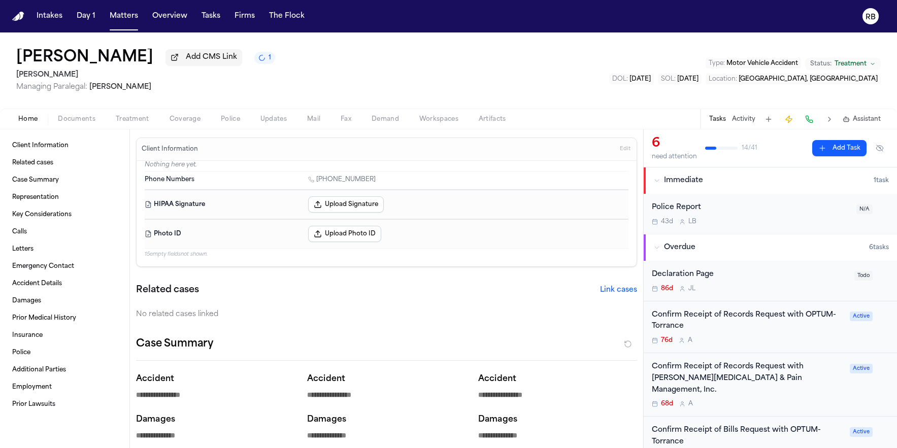
type textarea "*"
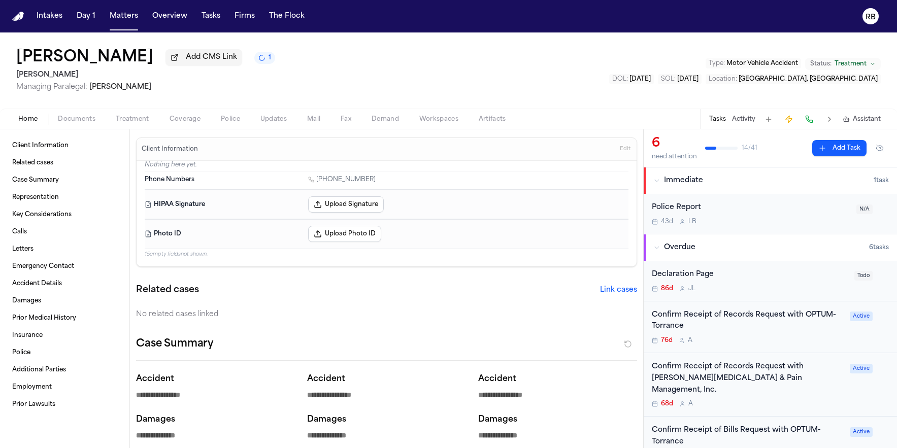
type textarea "*"
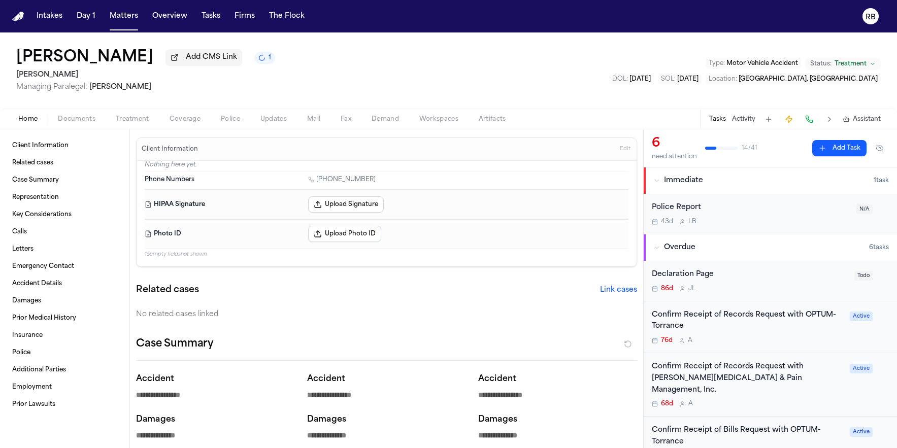
type textarea "*"
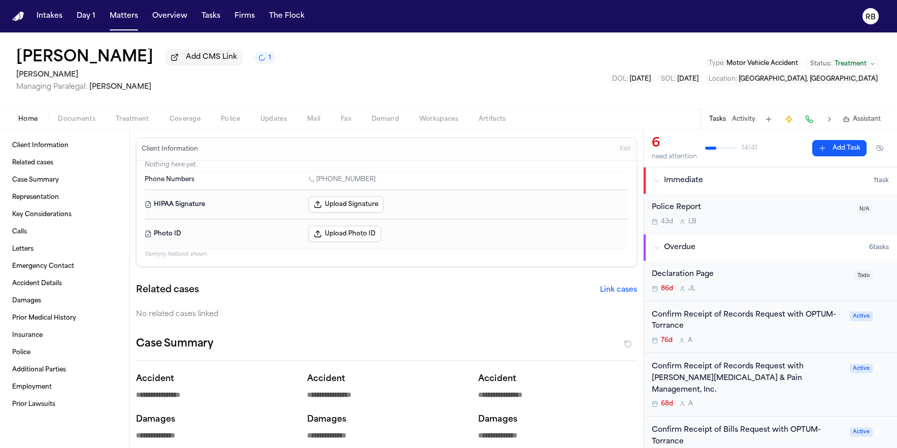
type textarea "*"
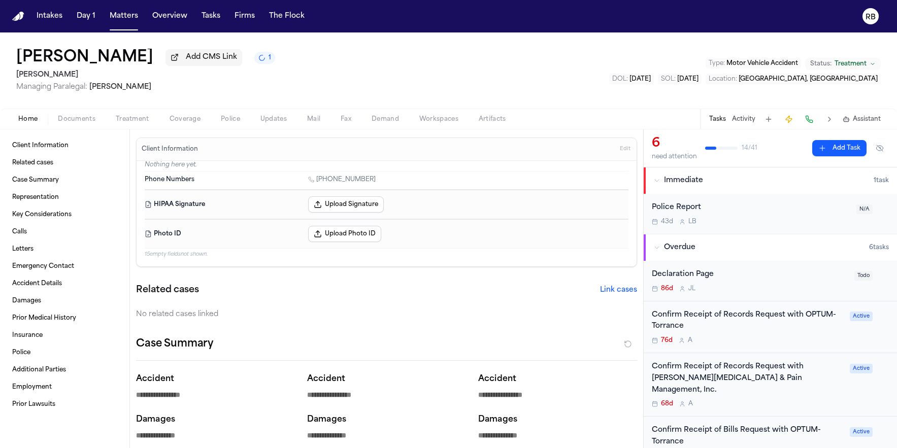
type textarea "*"
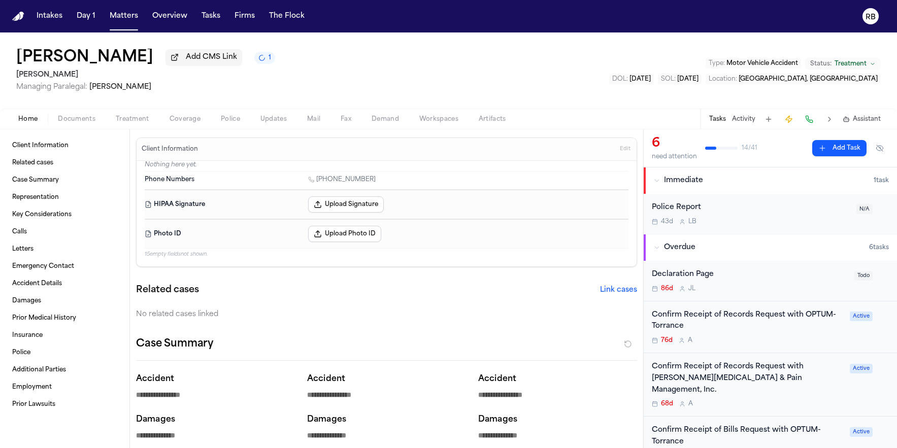
type textarea "*"
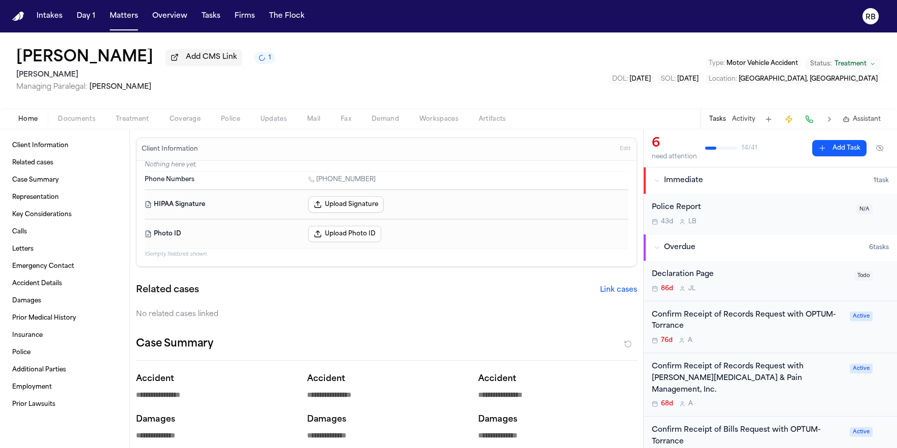
type textarea "*"
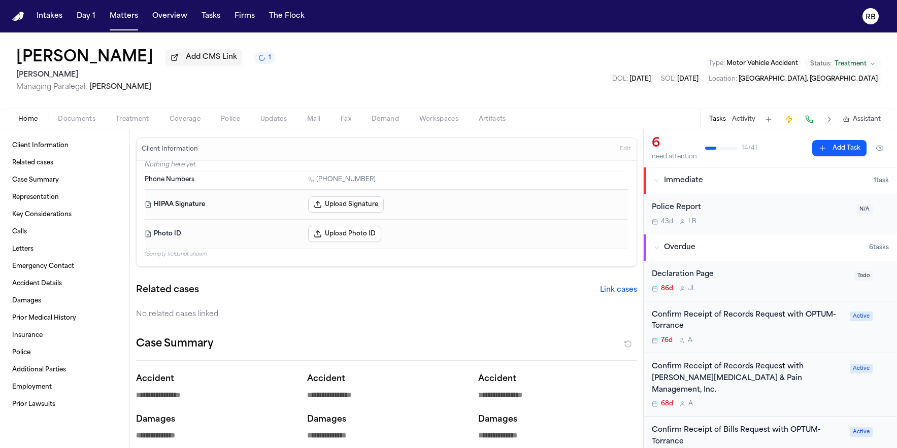
type textarea "*"
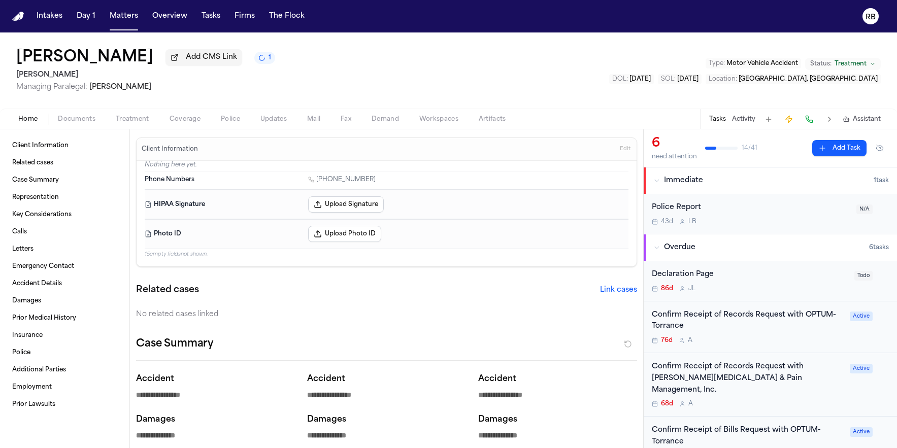
type textarea "*"
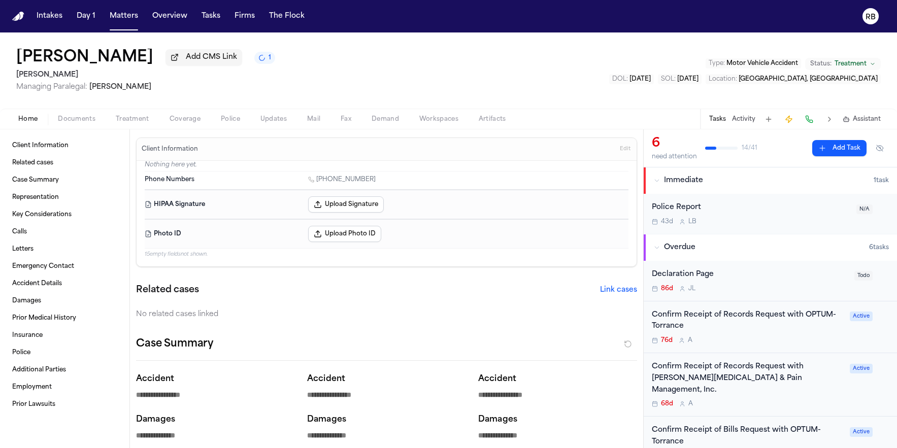
type textarea "*"
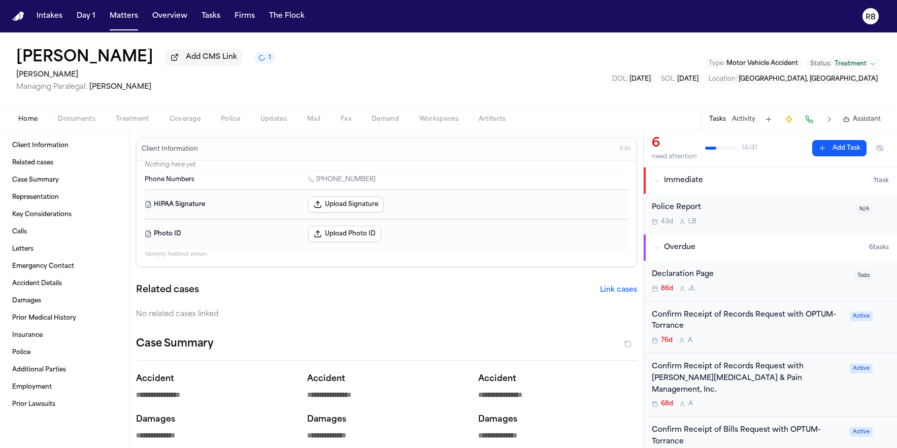
type textarea "*"
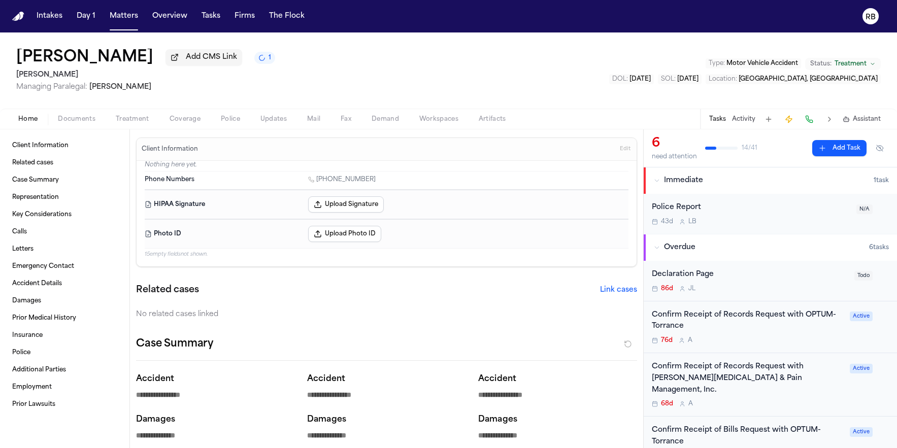
type textarea "*"
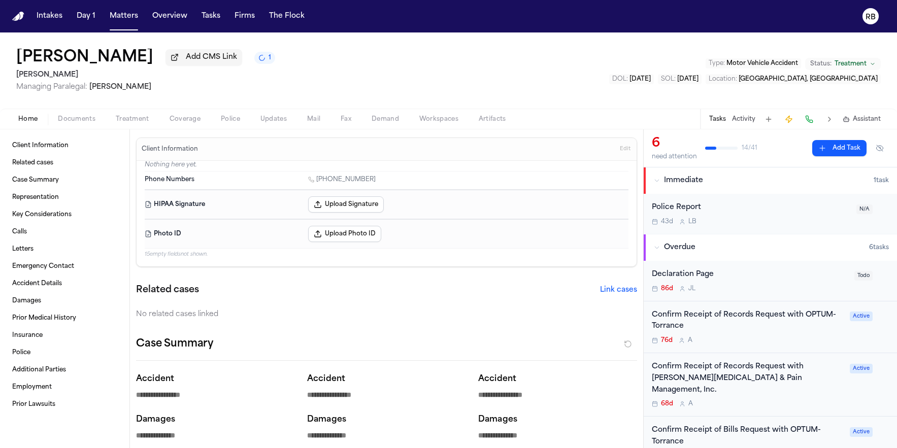
type textarea "*"
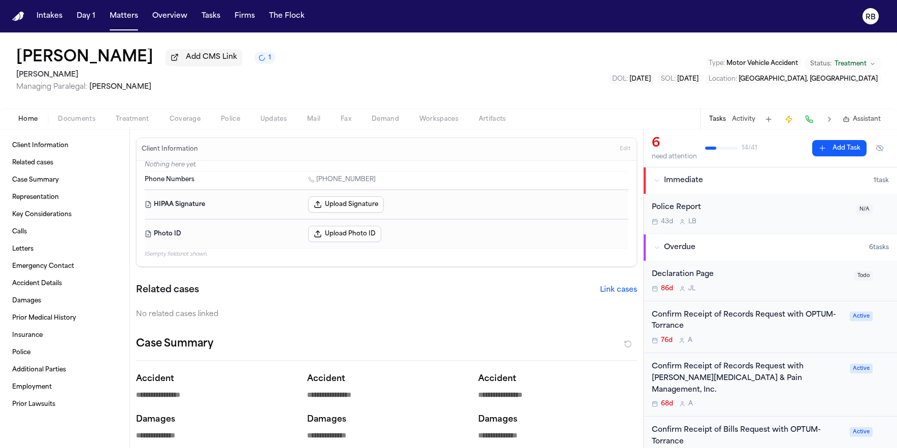
type textarea "*"
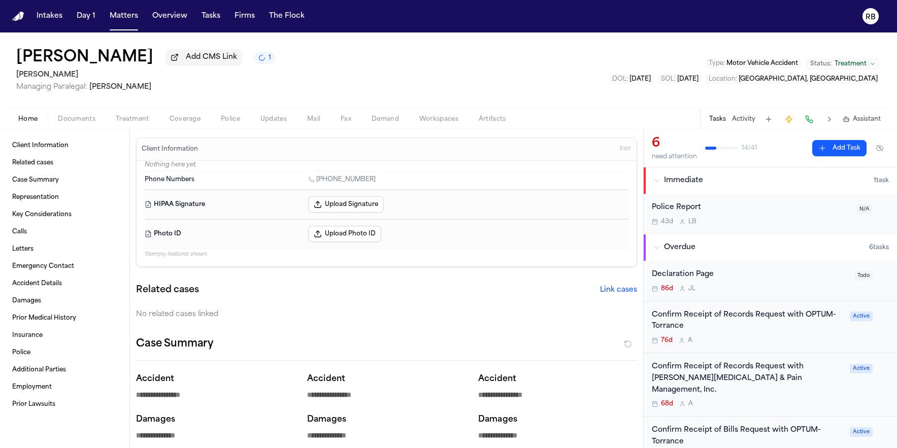
type textarea "*"
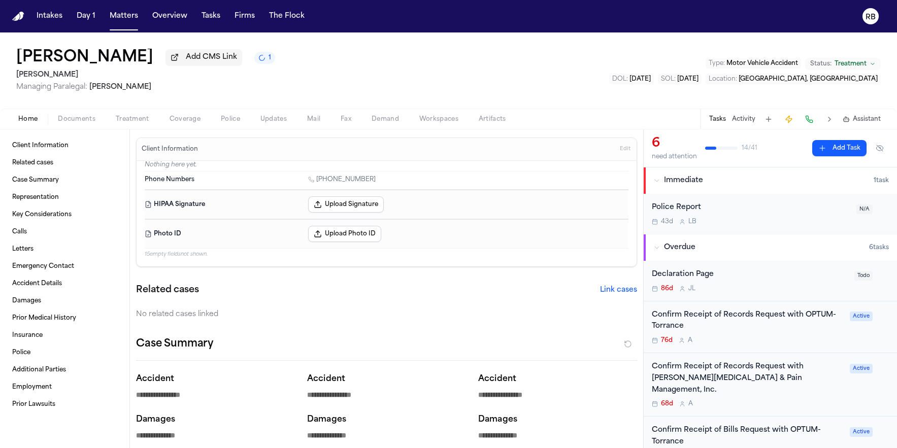
type textarea "*"
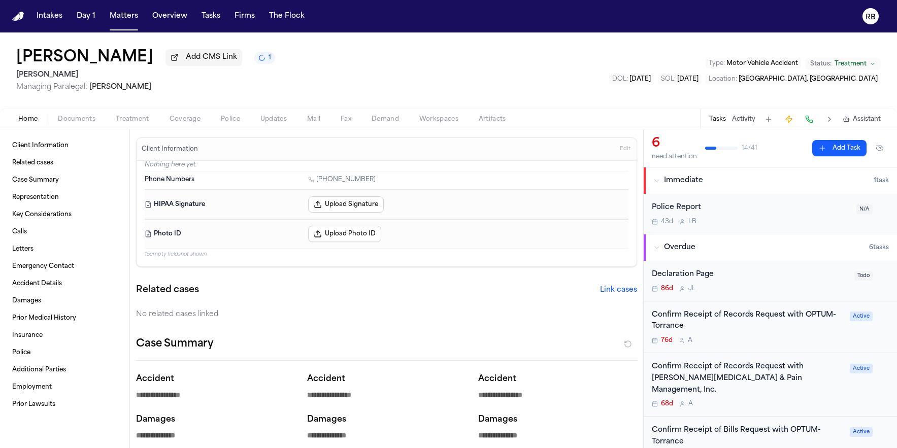
type textarea "*"
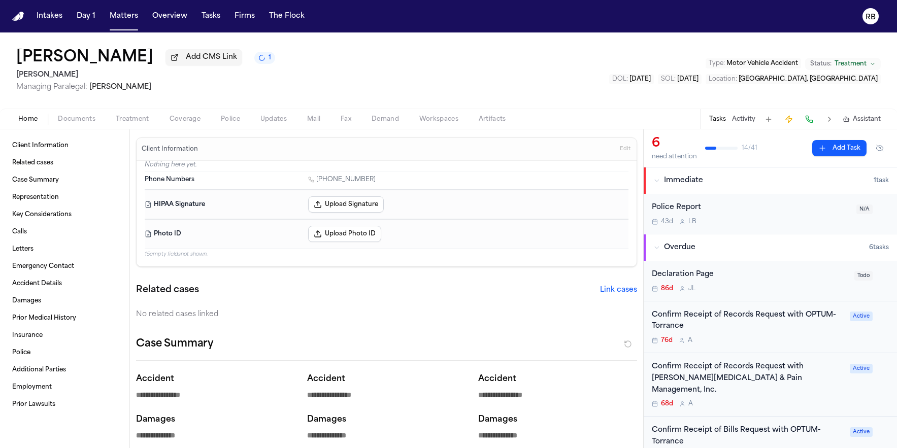
type textarea "*"
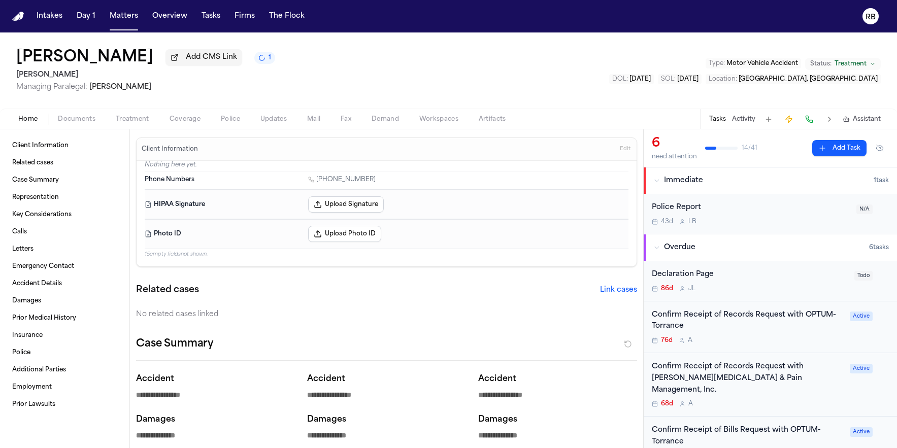
type textarea "*"
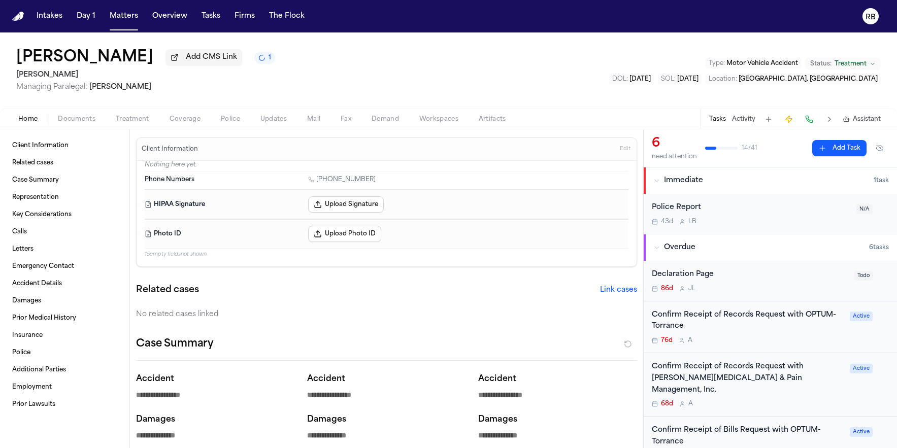
type textarea "*"
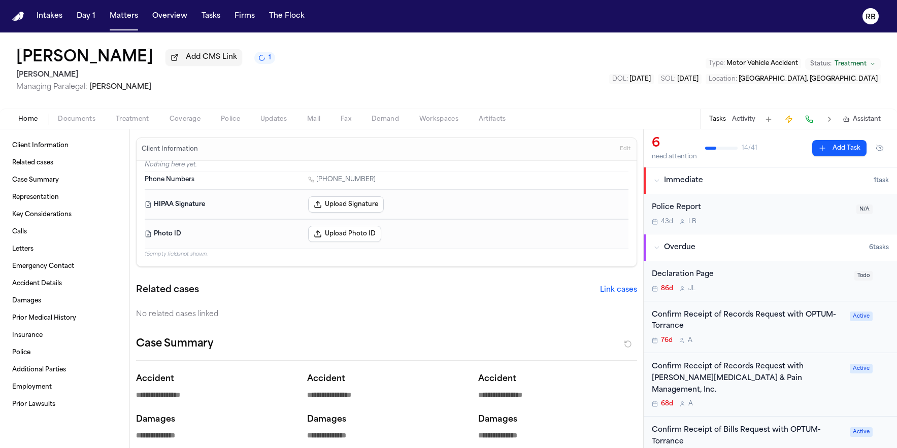
type textarea "*"
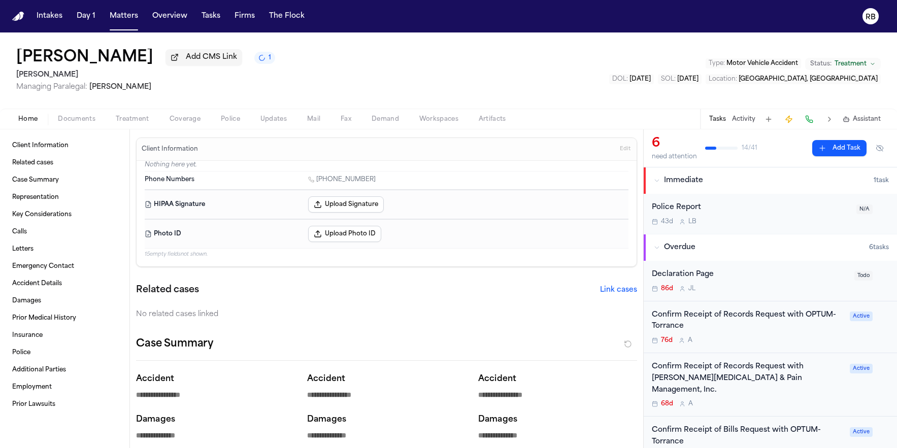
type textarea "*"
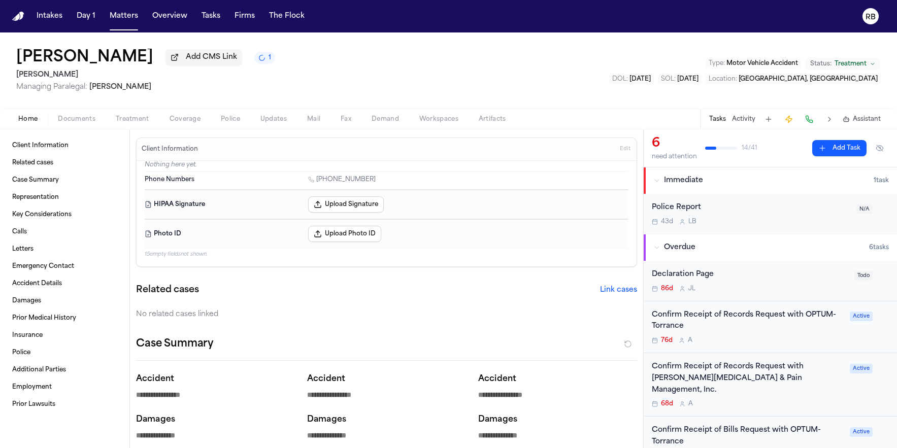
type textarea "*"
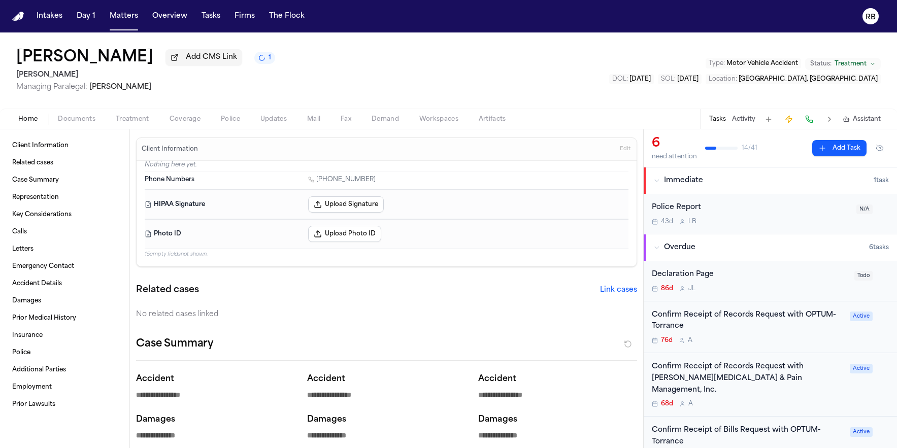
type textarea "*"
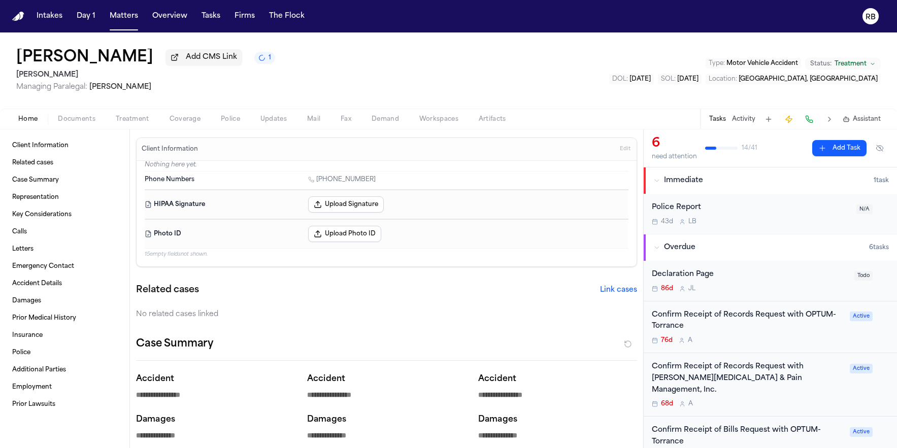
type textarea "*"
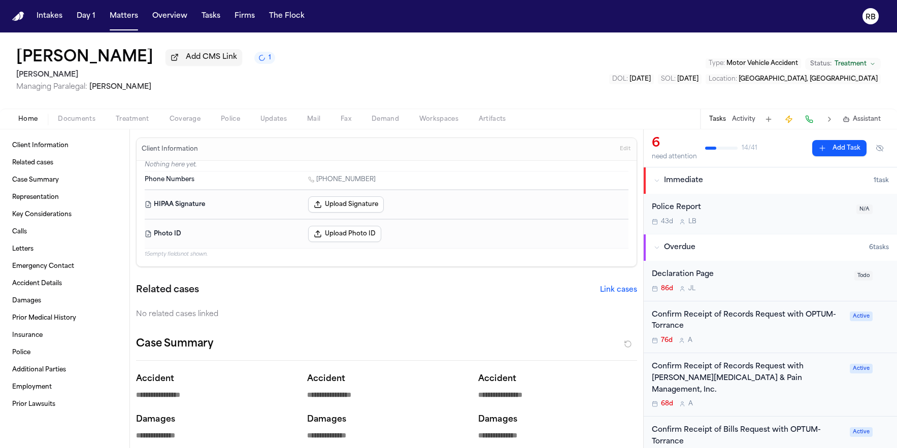
type textarea "*"
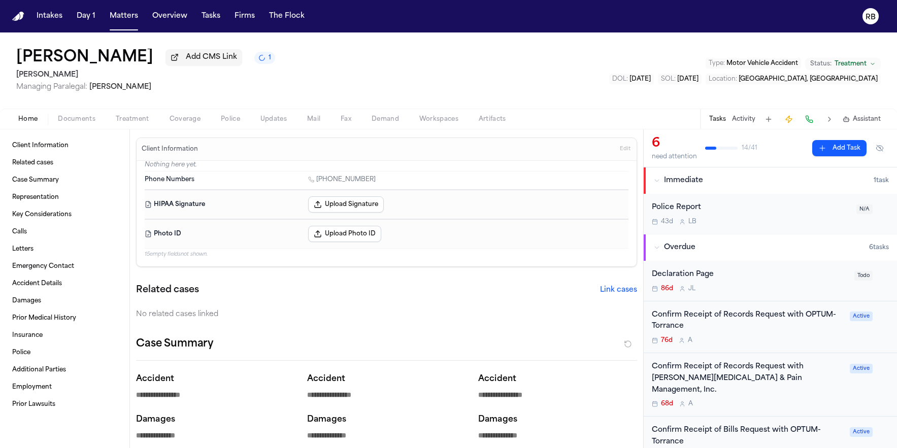
type textarea "*"
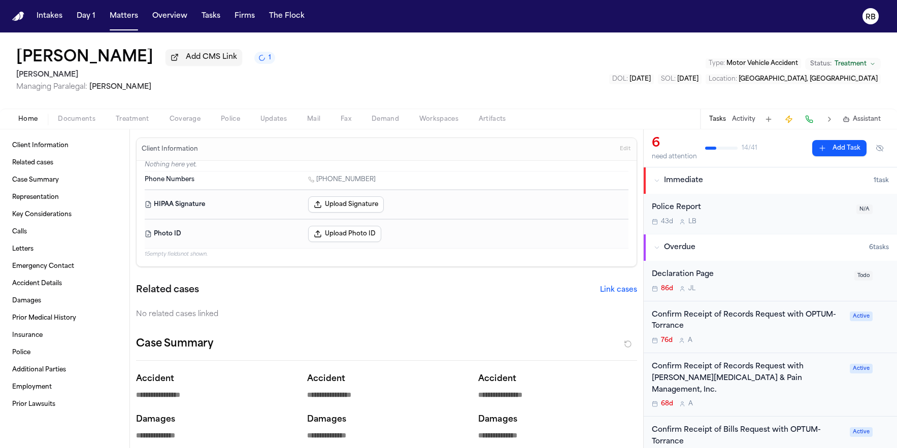
click at [118, 120] on span "Treatment" at bounding box center [133, 119] width 34 height 8
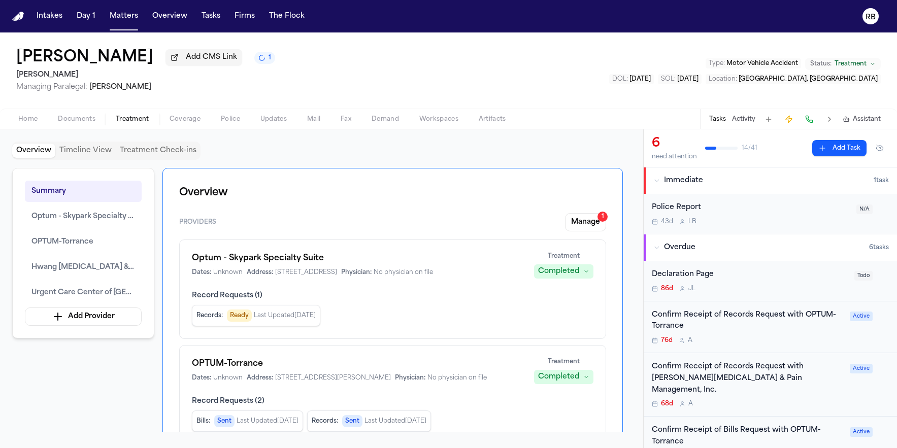
click at [484, 189] on h1 "Overview" at bounding box center [392, 193] width 427 height 16
click at [587, 225] on button "Manage 1" at bounding box center [585, 222] width 41 height 18
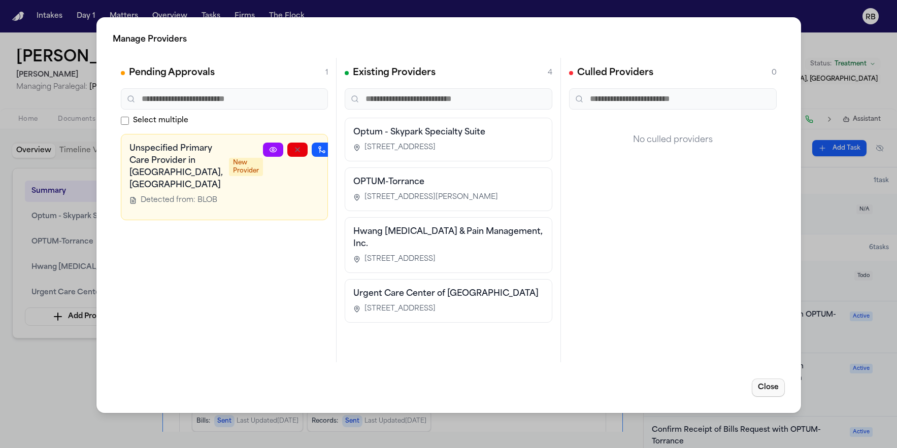
click at [769, 382] on button "Close" at bounding box center [768, 388] width 33 height 18
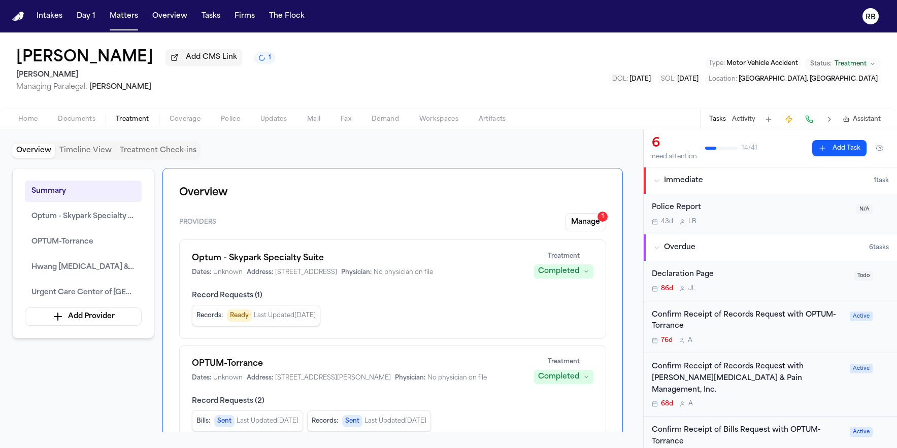
click at [73, 402] on div "Summary Optum - Skypark Specialty Suite OPTUM-Torrance Hwang Chiropractic & Pai…" at bounding box center [321, 300] width 619 height 264
click at [496, 163] on div "Overview Timeline View Treatment Check-ins Summary Optum - Skypark Specialty Su…" at bounding box center [321, 289] width 619 height 294
click at [529, 159] on div "Overview Timeline View Treatment Check-ins" at bounding box center [321, 151] width 619 height 18
click at [283, 164] on div "Overview Timeline View Treatment Check-ins Summary Optum - Skypark Specialty Su…" at bounding box center [321, 289] width 619 height 294
click at [122, 325] on button "Add Provider" at bounding box center [83, 317] width 117 height 18
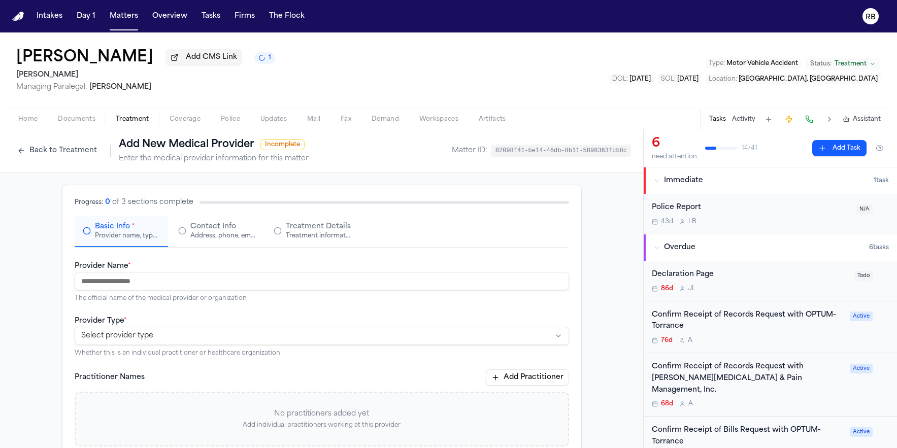
click at [219, 290] on input "Provider Name *" at bounding box center [322, 281] width 495 height 18
click at [150, 337] on html "**********" at bounding box center [448, 224] width 897 height 448
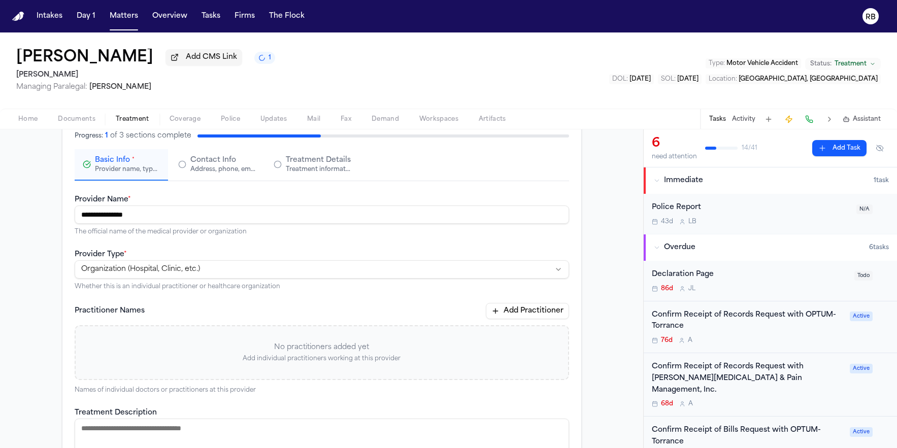
scroll to position [197, 0]
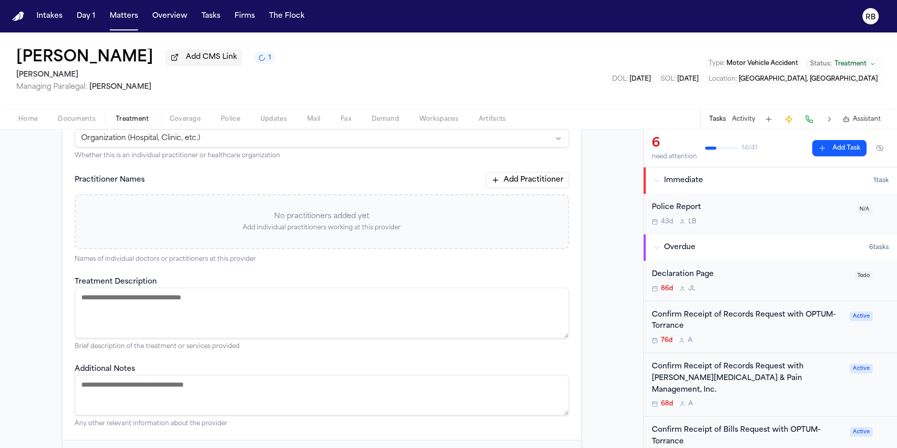
click at [194, 319] on textarea "Treatment Description" at bounding box center [322, 313] width 495 height 51
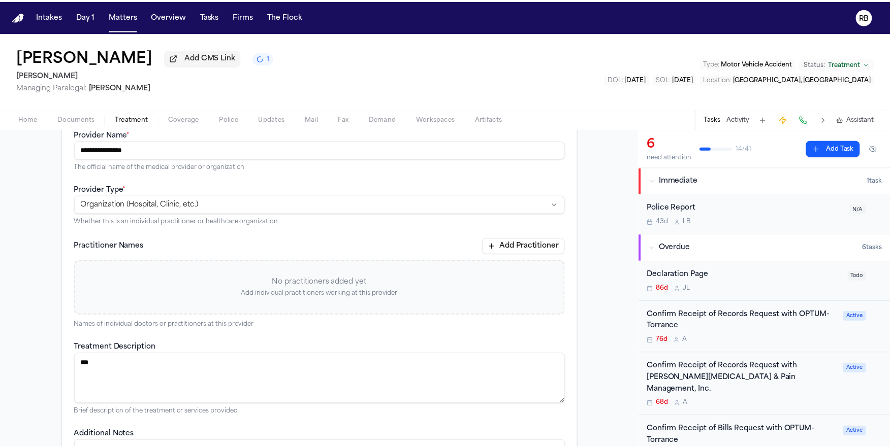
scroll to position [62, 0]
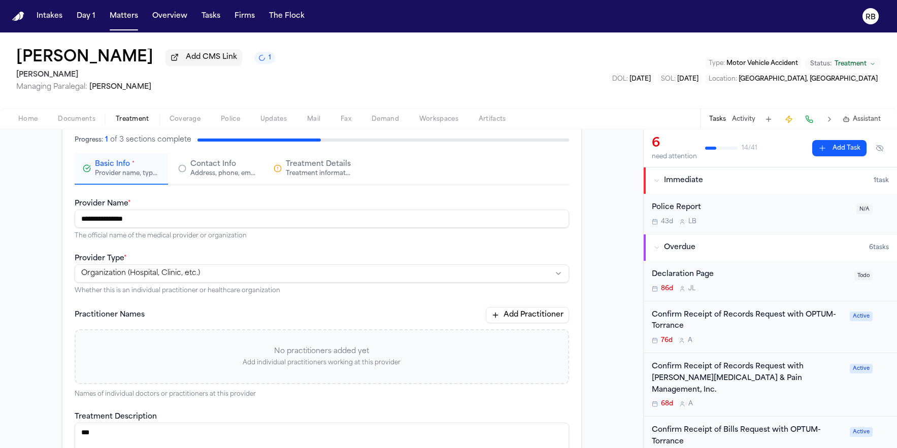
click at [207, 170] on span "Contact Info" at bounding box center [213, 164] width 46 height 10
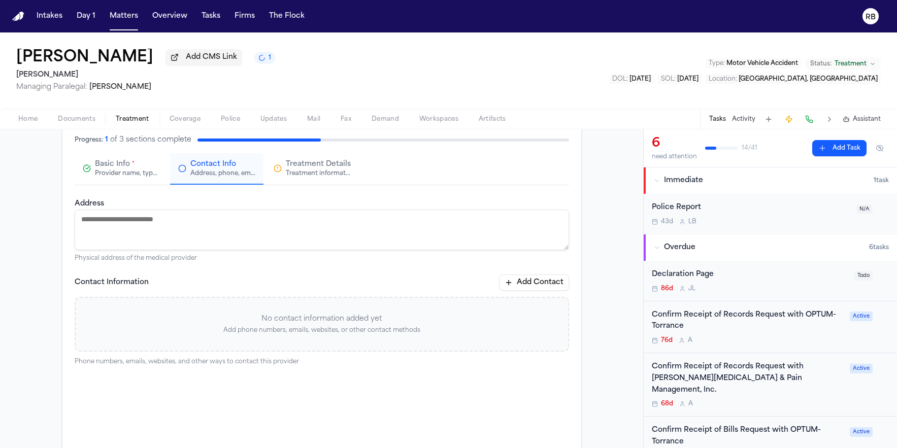
click at [216, 225] on textarea "Address" at bounding box center [322, 230] width 495 height 41
click at [137, 229] on textarea "Address" at bounding box center [322, 230] width 495 height 41
click at [527, 278] on button "Add Contact" at bounding box center [534, 283] width 70 height 16
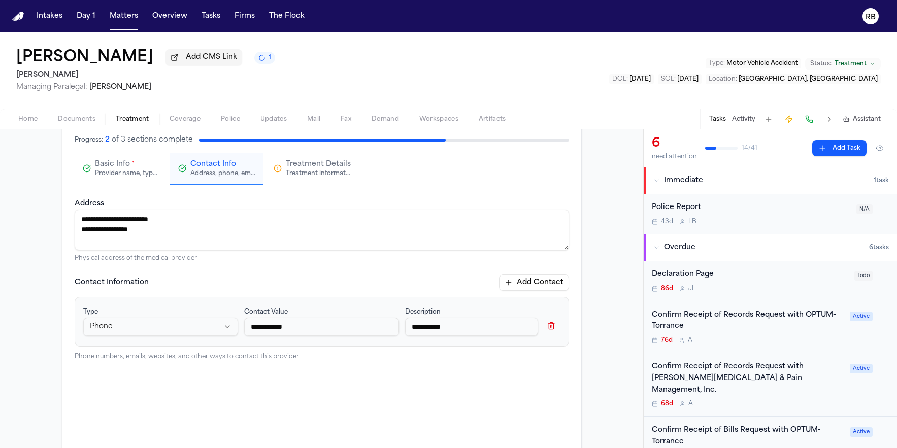
click at [538, 279] on button "Add Contact" at bounding box center [534, 283] width 70 height 16
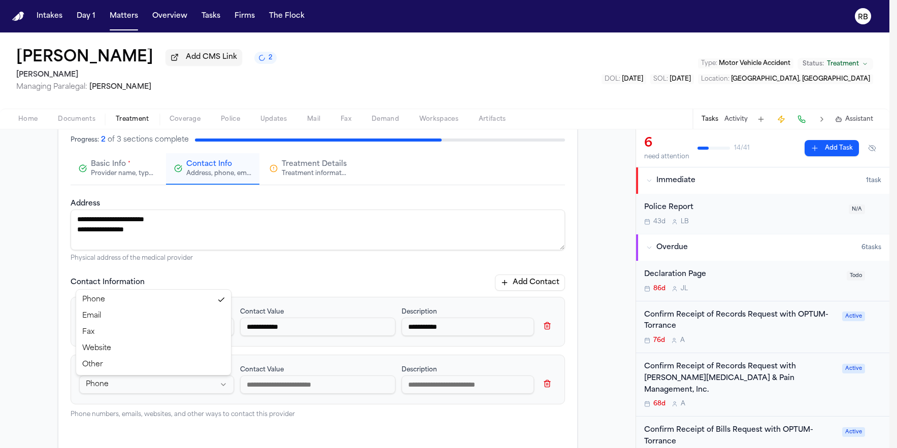
click at [167, 388] on html "**********" at bounding box center [448, 224] width 897 height 448
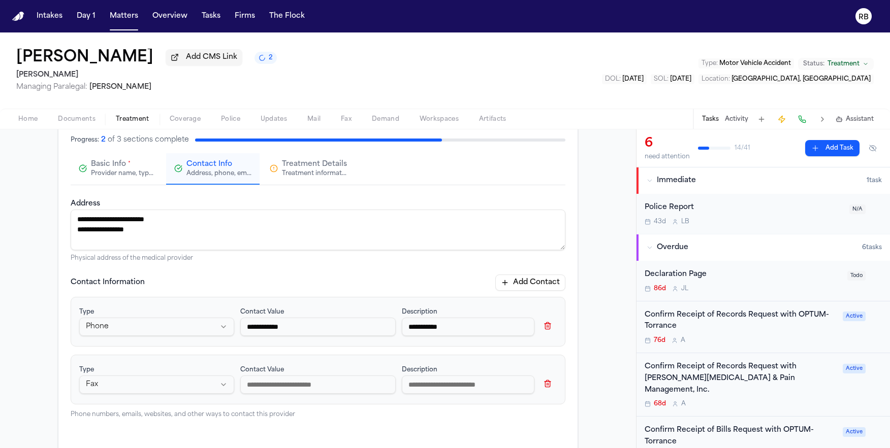
click at [312, 387] on input at bounding box center [317, 385] width 155 height 18
click at [530, 286] on button "Add Contact" at bounding box center [530, 283] width 70 height 16
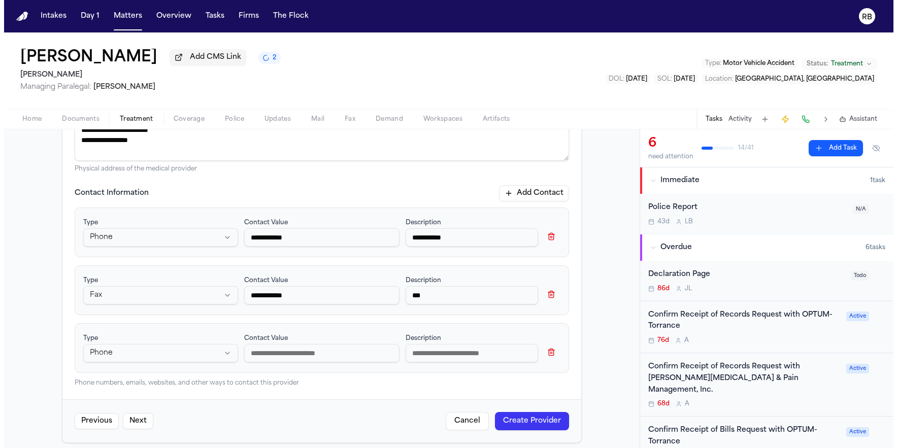
scroll to position [161, 0]
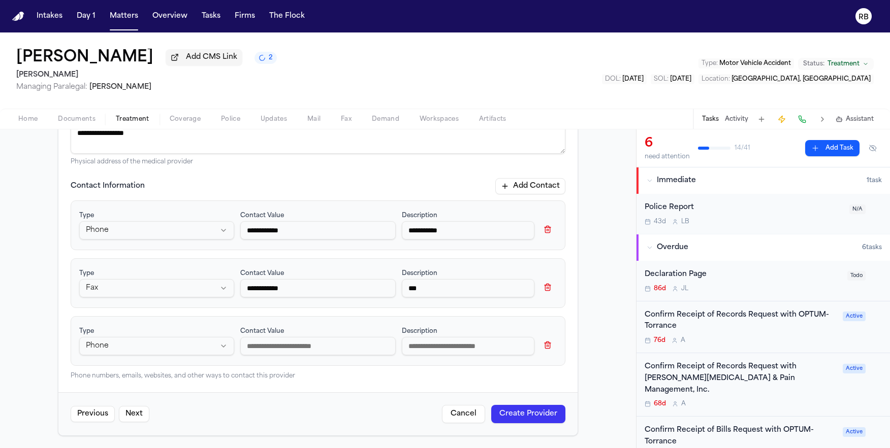
click at [207, 349] on html "**********" at bounding box center [445, 224] width 890 height 448
click at [286, 351] on input at bounding box center [317, 346] width 155 height 18
click at [532, 416] on button "Create Provider" at bounding box center [528, 414] width 74 height 18
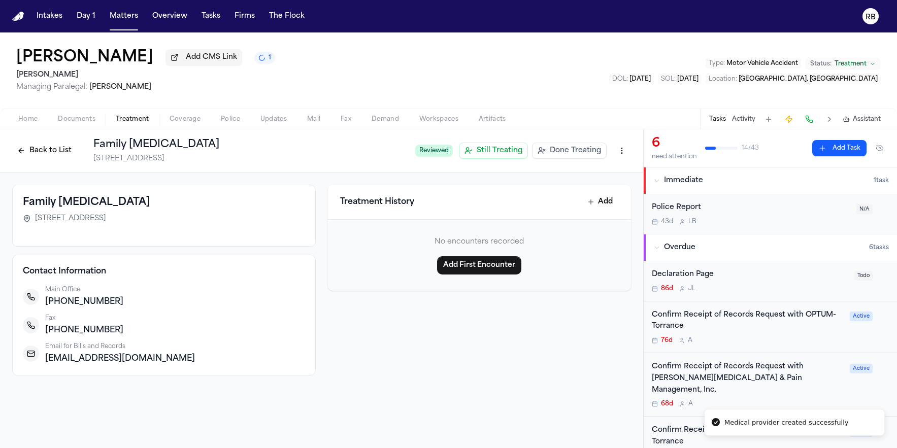
click at [491, 73] on div "Diego Gil Medina Add CMS Link 1 Gammill Managing Paralegal: Jessica Barrett Typ…" at bounding box center [448, 70] width 897 height 76
click at [517, 360] on div "Treatment History Add No encounters recorded Add First Encounter" at bounding box center [480, 280] width 304 height 191
click at [56, 148] on button "Back to List" at bounding box center [44, 151] width 64 height 16
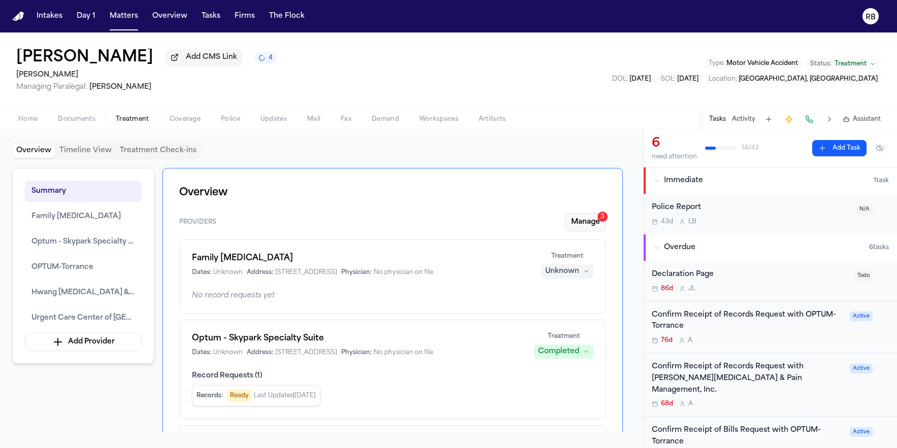
click at [590, 231] on button "Manage 3" at bounding box center [585, 222] width 41 height 18
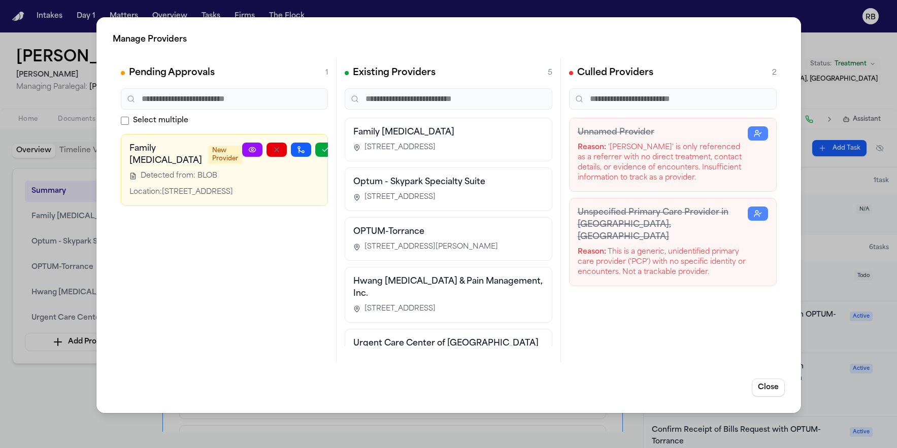
click at [147, 266] on div "Pending Approvals 1 Select multiple Family Radiology New Provider Detected from…" at bounding box center [225, 210] width 224 height 305
click at [321, 146] on icon "button" at bounding box center [325, 150] width 8 height 8
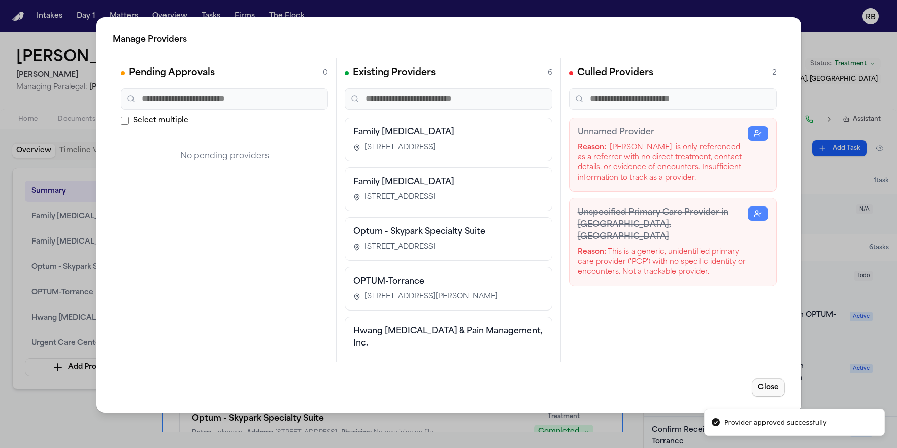
click at [775, 385] on button "Close" at bounding box center [768, 388] width 33 height 18
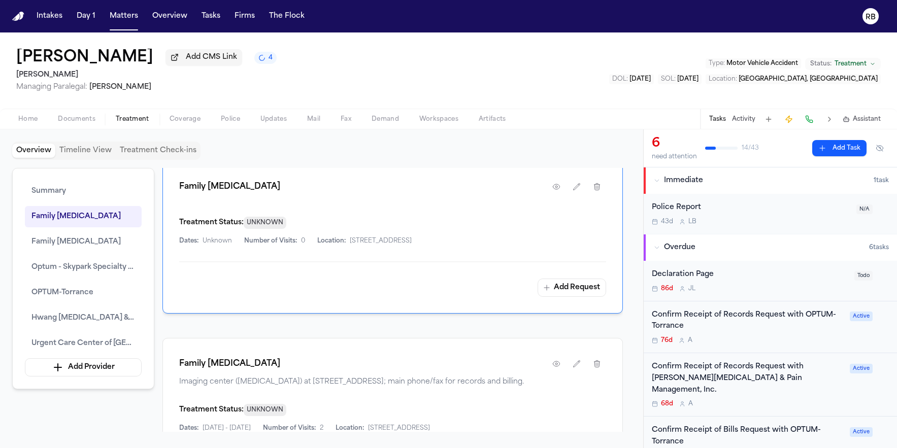
scroll to position [707, 0]
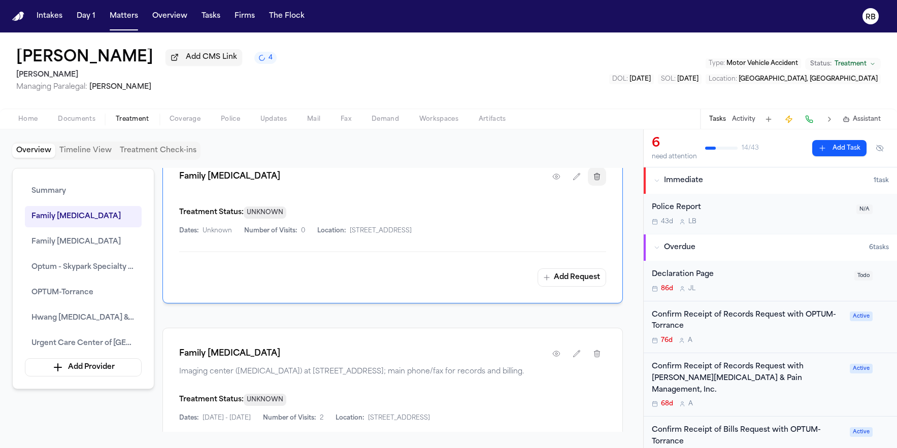
click at [599, 181] on icon "button" at bounding box center [597, 177] width 8 height 8
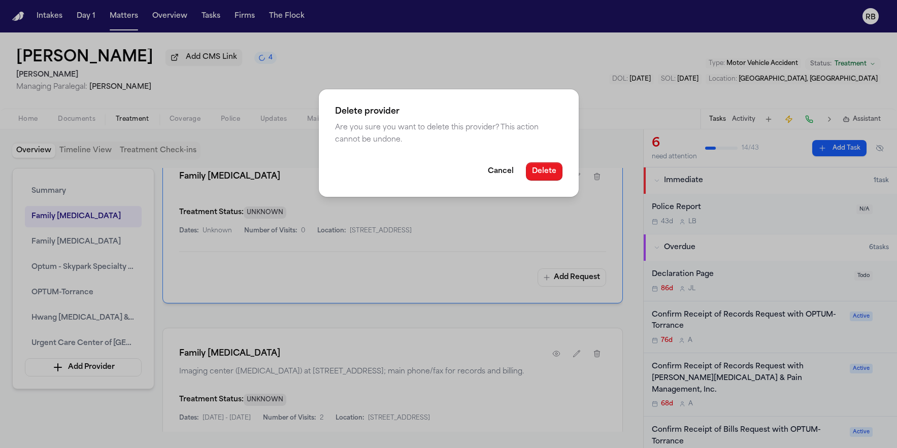
click at [552, 176] on button "Delete" at bounding box center [544, 171] width 37 height 18
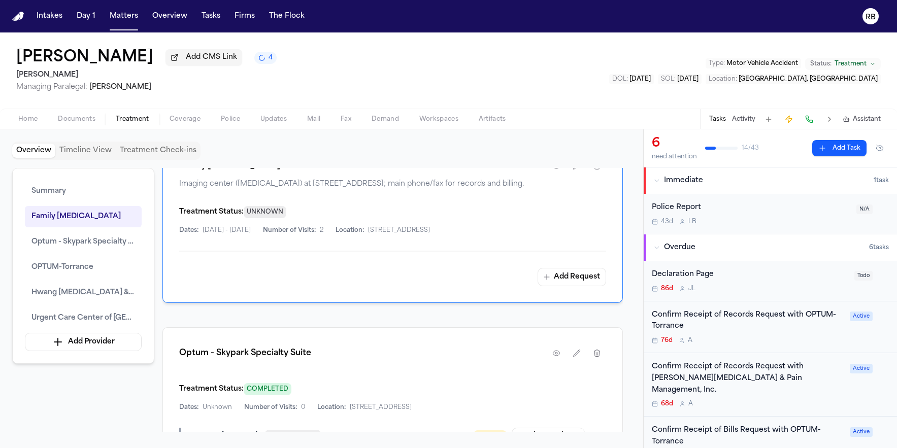
scroll to position [551, 0]
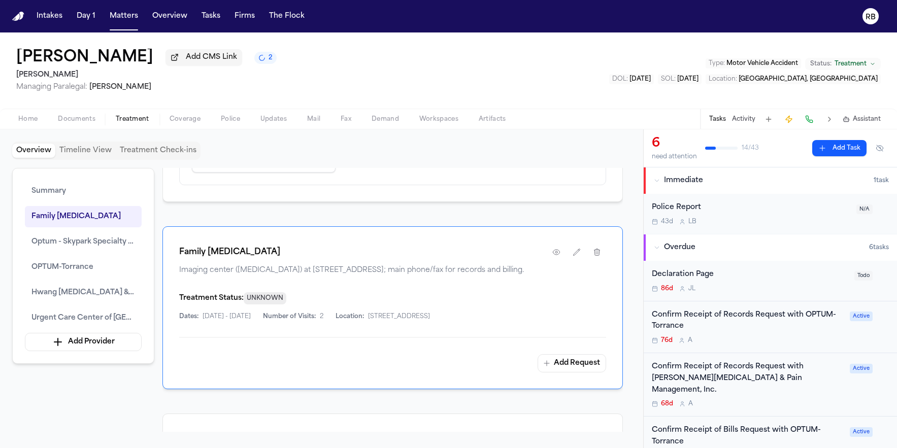
click at [584, 321] on div "Treatment Status: UNKNOWN Dates: 9/15/2025 - 9/15/2025 Number of Visits: 2 Loca…" at bounding box center [392, 306] width 427 height 29
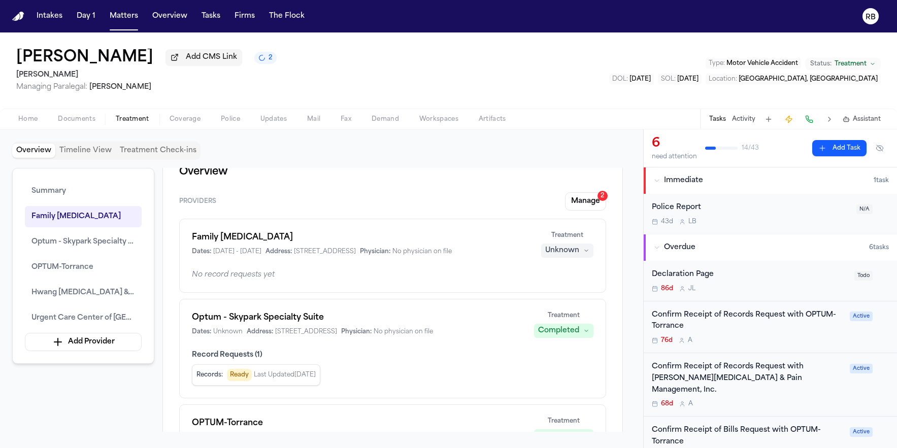
scroll to position [20, 0]
click at [586, 253] on icon "button" at bounding box center [586, 251] width 6 height 6
click at [573, 287] on span "Completed" at bounding box center [555, 292] width 40 height 10
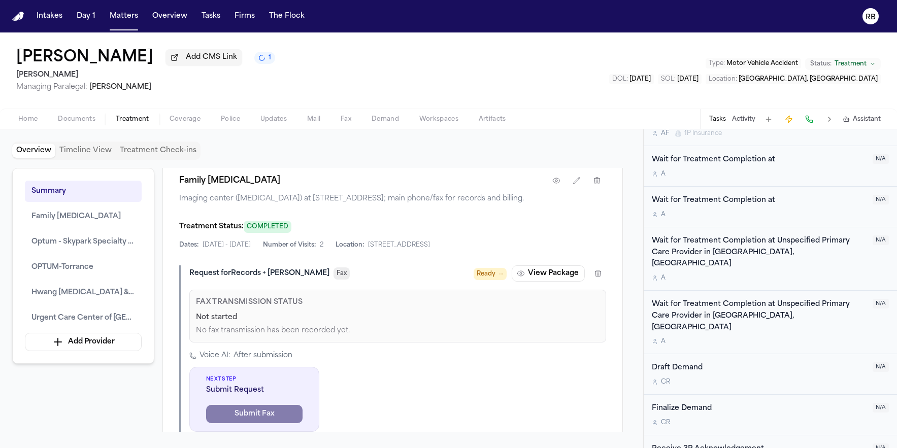
scroll to position [1165, 0]
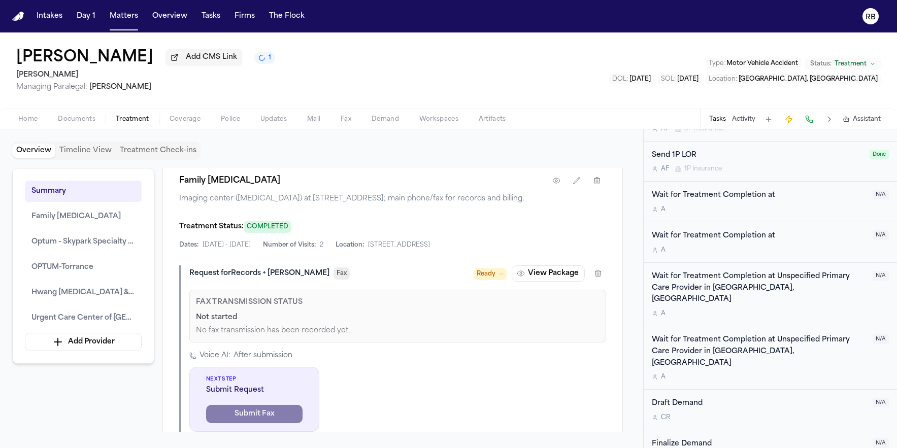
click at [510, 408] on div "Voice AI: After submission Next Step Submit Request Submit Fax View all steps (…" at bounding box center [397, 398] width 417 height 95
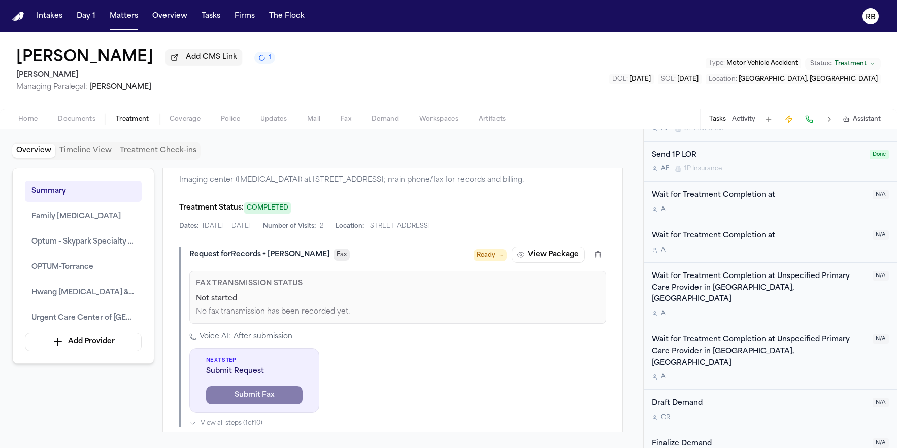
scroll to position [667, 0]
click at [508, 379] on div "Voice AI: After submission Next Step Submit Request Submit Fax View all steps (…" at bounding box center [397, 379] width 417 height 95
click at [546, 262] on button "View Package" at bounding box center [548, 254] width 73 height 16
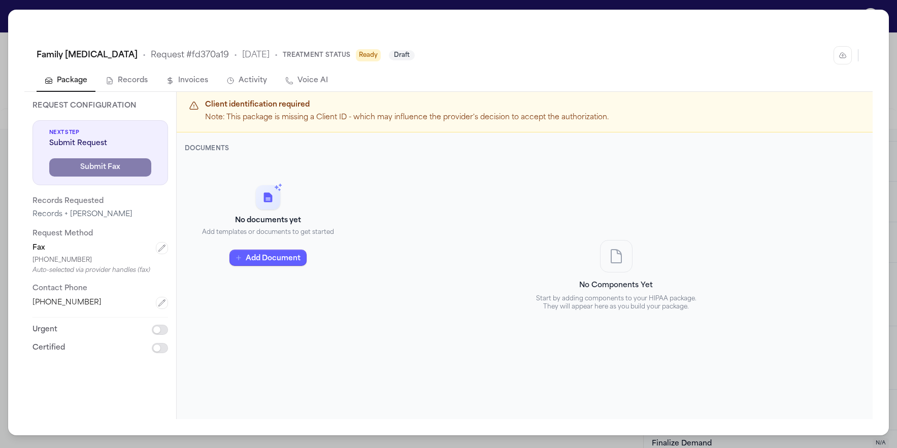
click at [7, 9] on div "Family Radiology • Request # fd370a19 • 10/15/2025 • Treatment Status Ready Dra…" at bounding box center [448, 224] width 897 height 448
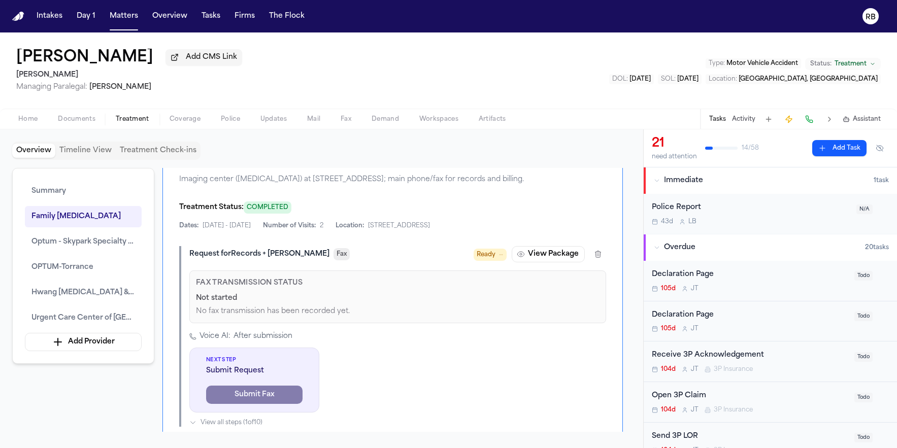
click at [590, 154] on div "Overview Timeline View Treatment Check-ins" at bounding box center [321, 151] width 619 height 18
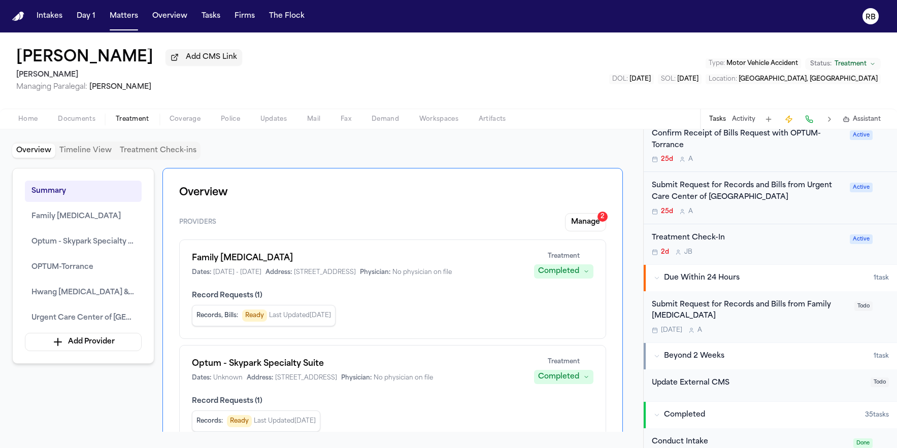
scroll to position [864, 0]
click at [790, 306] on div "Submit Request for Records and Bills from Family [MEDICAL_DATA]" at bounding box center [750, 310] width 196 height 23
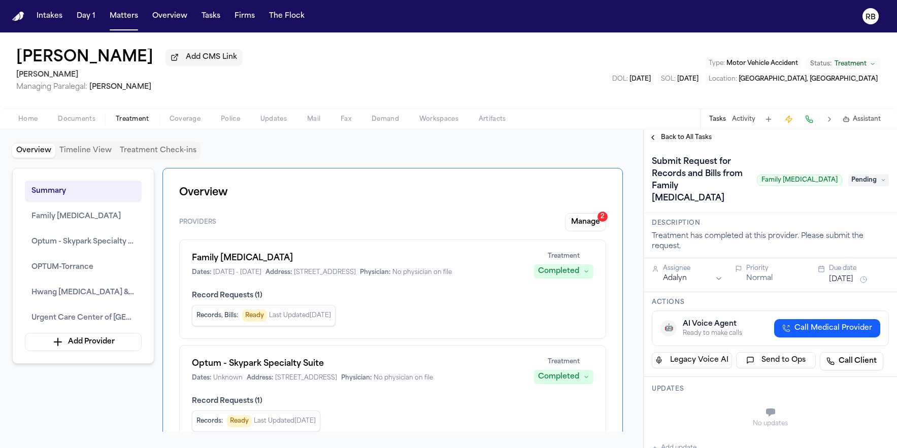
click at [865, 174] on span "Pending" at bounding box center [868, 180] width 41 height 12
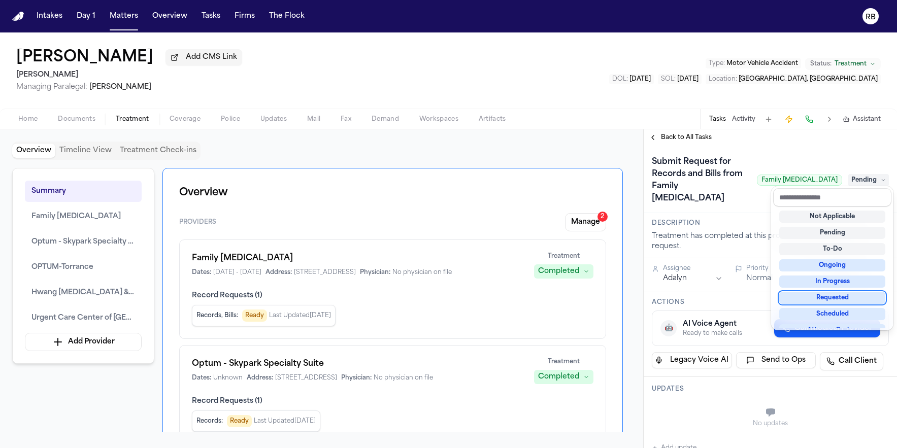
click at [855, 294] on div "Requested" at bounding box center [832, 298] width 106 height 12
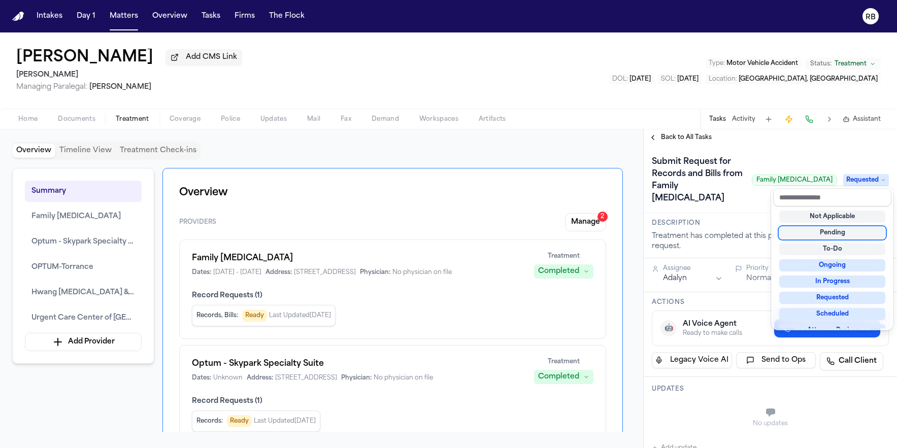
click at [743, 186] on div "Submit Request for Records and Bills from Family [MEDICAL_DATA] Family [MEDICAL…" at bounding box center [770, 180] width 237 height 53
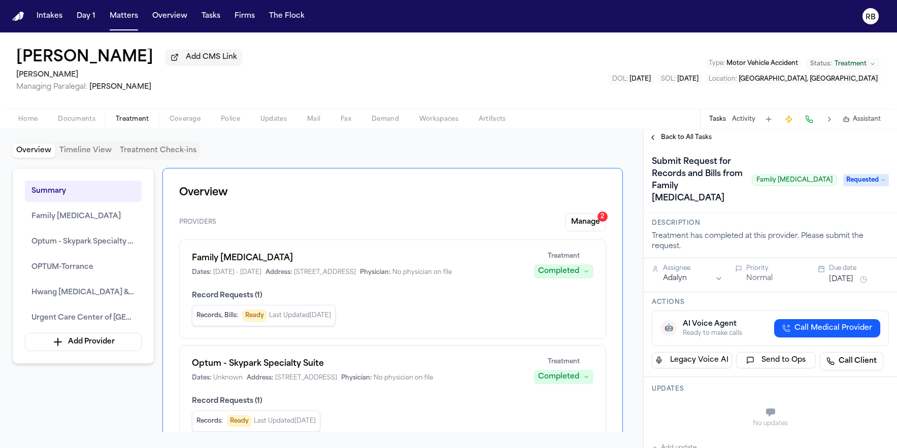
click at [717, 181] on h1 "Submit Request for Records and Bills from Family [MEDICAL_DATA]" at bounding box center [698, 180] width 100 height 53
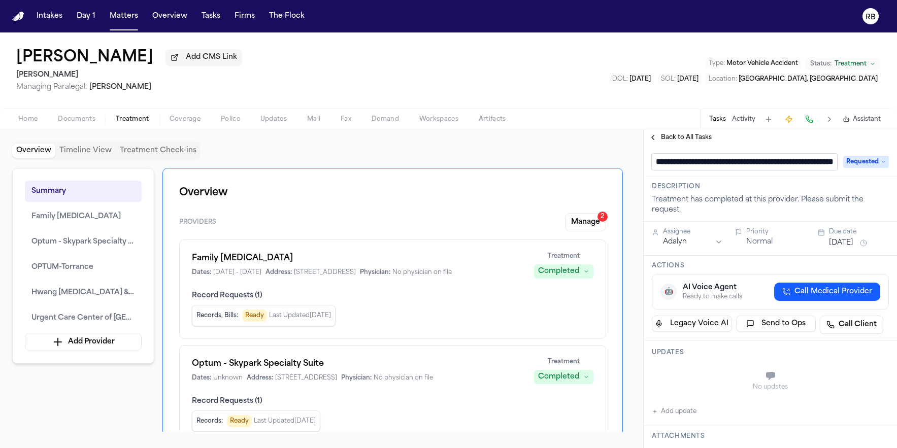
scroll to position [0, 74]
click at [677, 168] on input "**********" at bounding box center [740, 162] width 177 height 16
click at [716, 165] on input "**********" at bounding box center [740, 162] width 177 height 16
type input "**********"
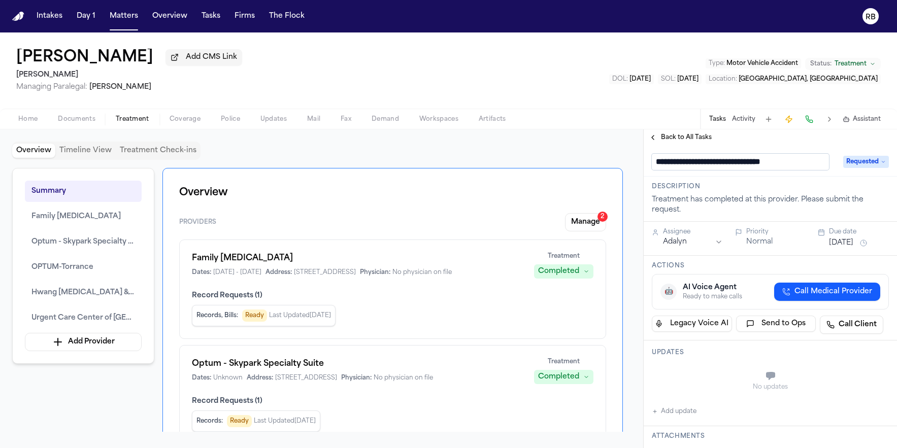
click at [855, 161] on div "**********" at bounding box center [770, 162] width 237 height 16
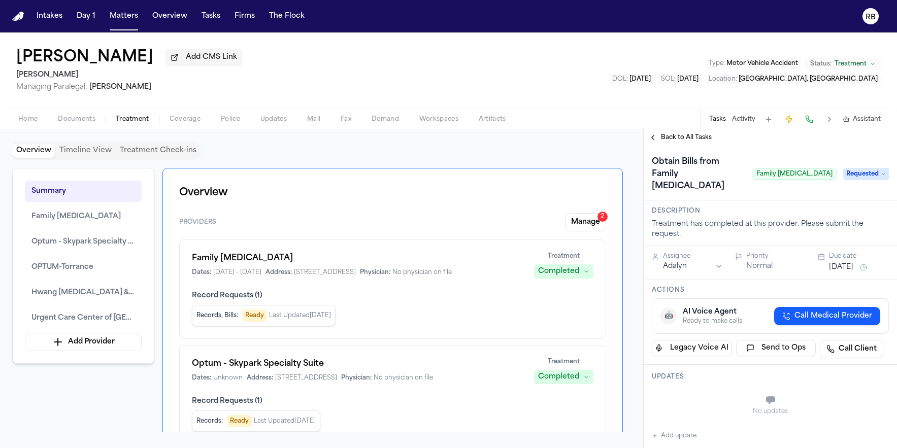
click at [855, 168] on span "Requested" at bounding box center [866, 174] width 46 height 12
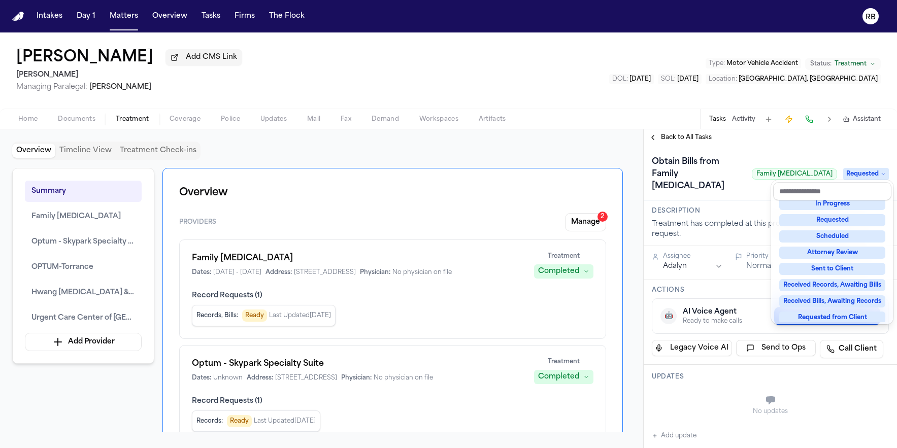
scroll to position [87, 0]
click at [866, 272] on div "Received Records, Awaiting Bills" at bounding box center [832, 270] width 106 height 12
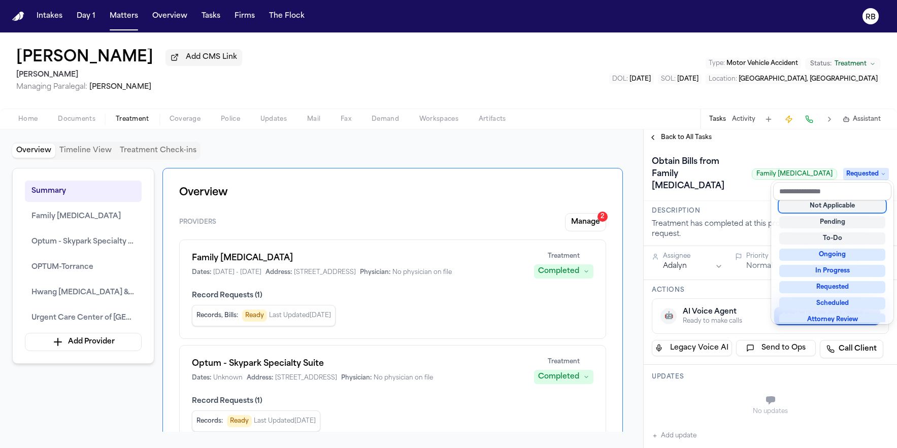
scroll to position [4, 0]
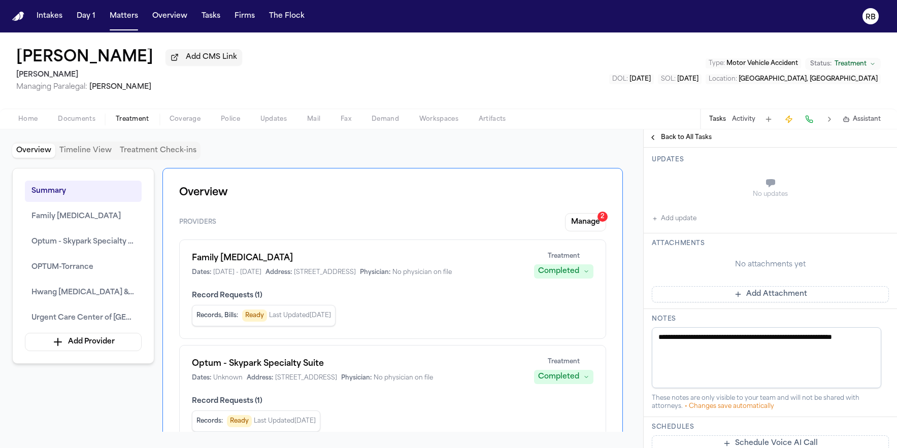
scroll to position [266, 0]
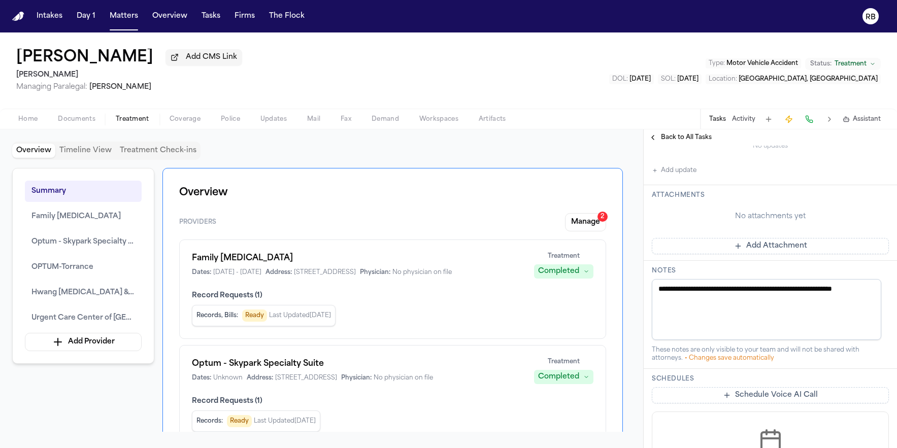
click at [806, 254] on button "Add Attachment" at bounding box center [770, 246] width 237 height 16
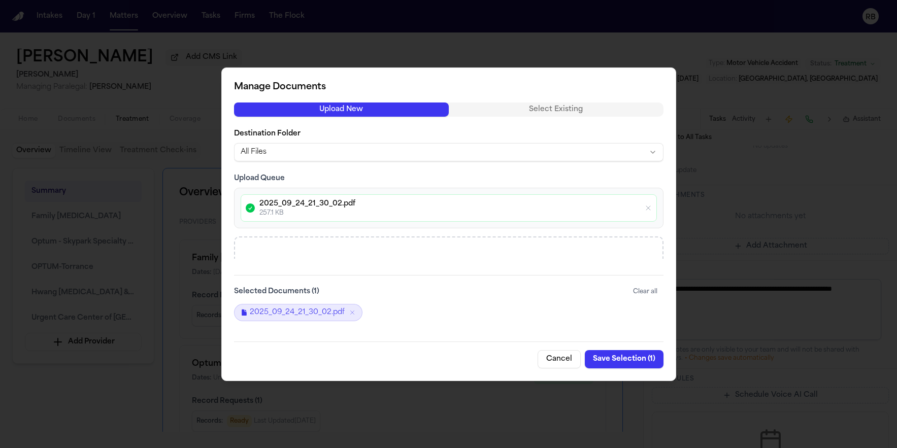
drag, startPoint x: 465, startPoint y: 351, endPoint x: 535, endPoint y: 353, distance: 70.1
click at [467, 351] on div "Cancel Save Selection ( 1 )" at bounding box center [449, 355] width 430 height 27
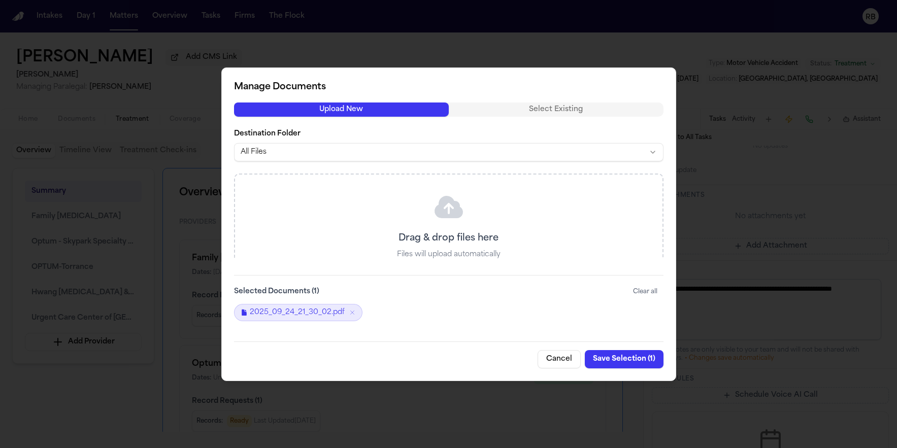
click at [615, 361] on button "Save Selection ( 1 )" at bounding box center [624, 359] width 79 height 18
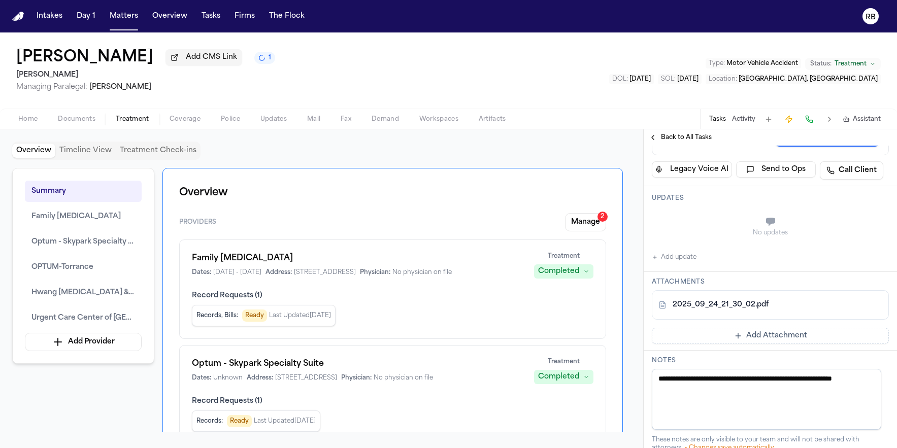
scroll to position [178, 0]
click at [672, 264] on button "Add update" at bounding box center [674, 258] width 45 height 12
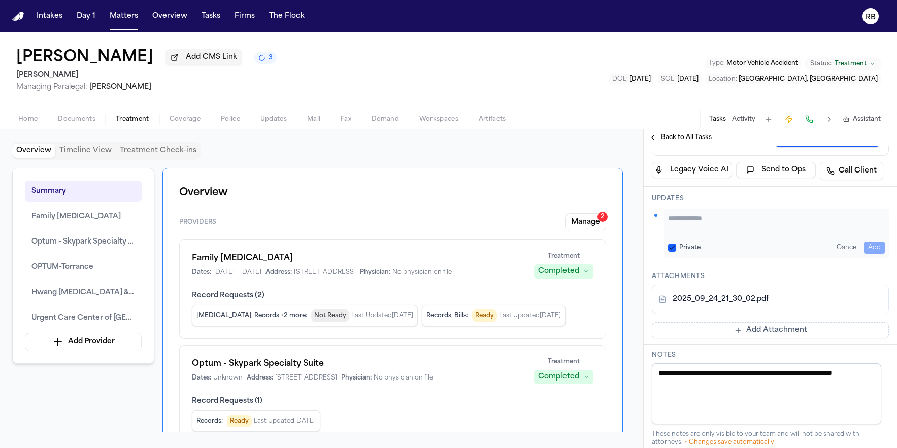
click at [720, 234] on textarea "Add your update" at bounding box center [776, 223] width 217 height 20
click at [705, 234] on textarea "Add your update" at bounding box center [776, 223] width 217 height 20
click at [845, 234] on textarea "**********" at bounding box center [772, 223] width 209 height 20
click at [856, 234] on textarea "**********" at bounding box center [772, 223] width 209 height 20
click at [844, 234] on textarea "**********" at bounding box center [772, 223] width 209 height 20
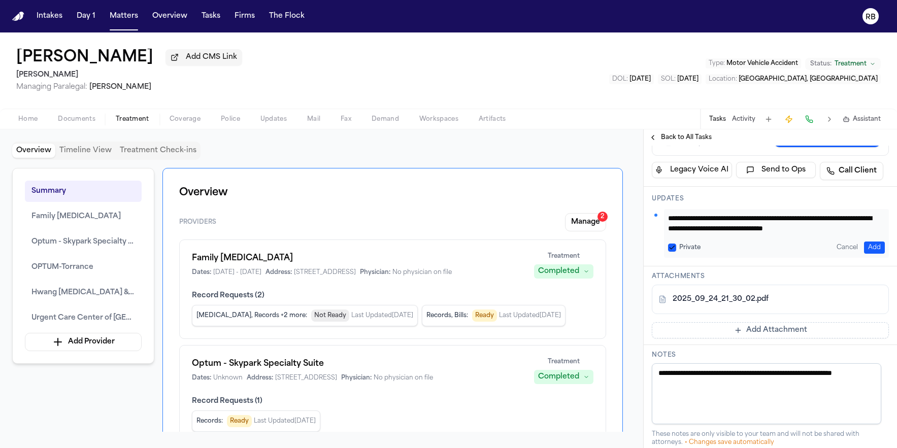
scroll to position [11, 0]
type textarea "**********"
click at [870, 254] on button "Add" at bounding box center [874, 248] width 21 height 12
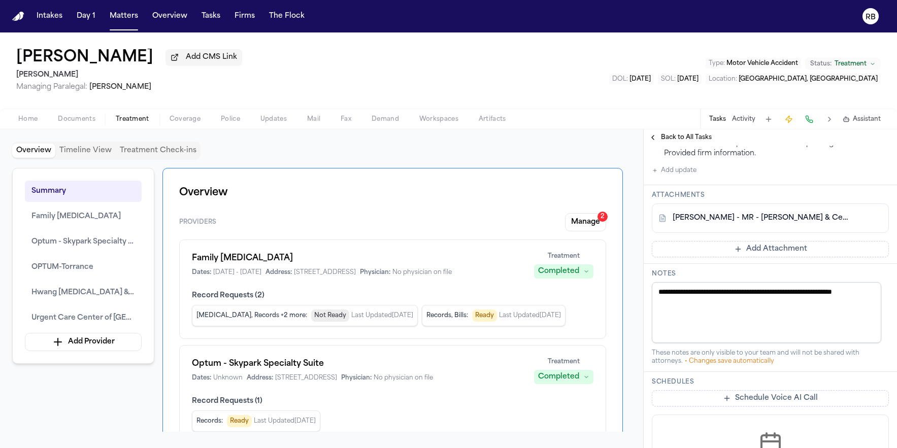
scroll to position [83, 0]
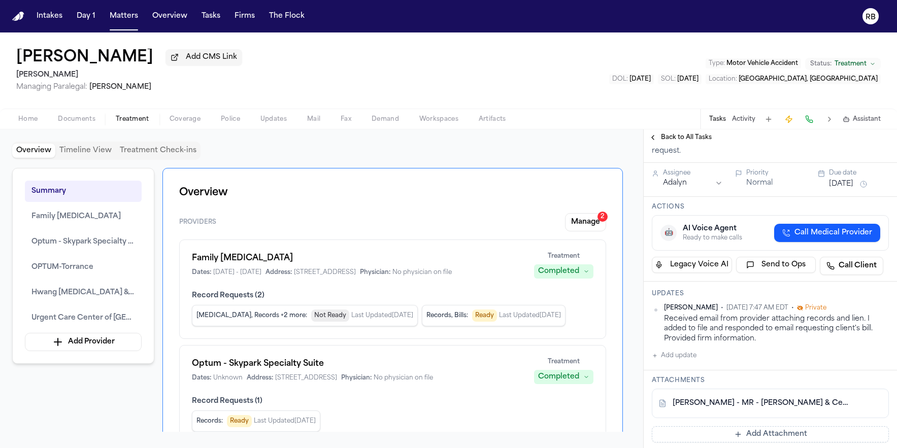
click at [850, 189] on button "[DATE]" at bounding box center [841, 184] width 24 height 10
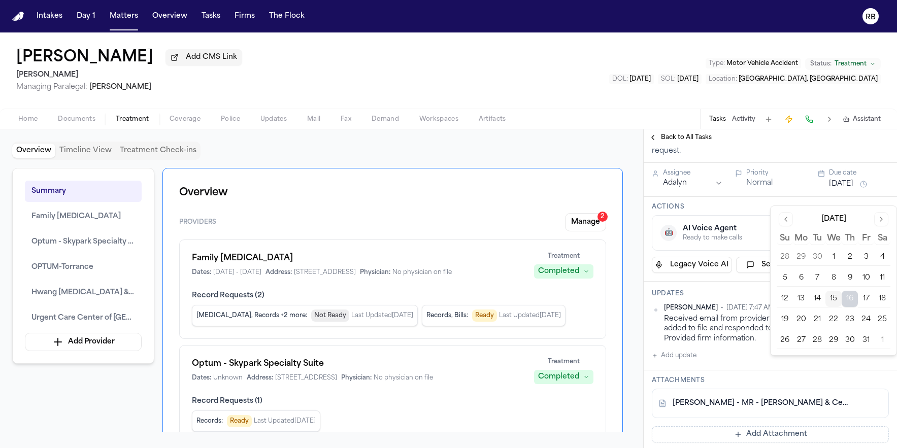
click at [744, 227] on div "Actions 🤖 AI Voice Agent Ready to make calls Call Medical Provider Legacy Voice…" at bounding box center [770, 239] width 253 height 85
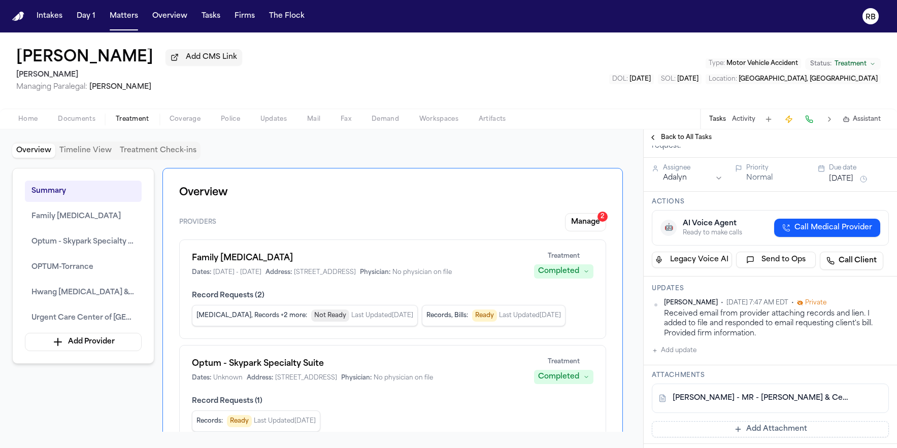
scroll to position [0, 0]
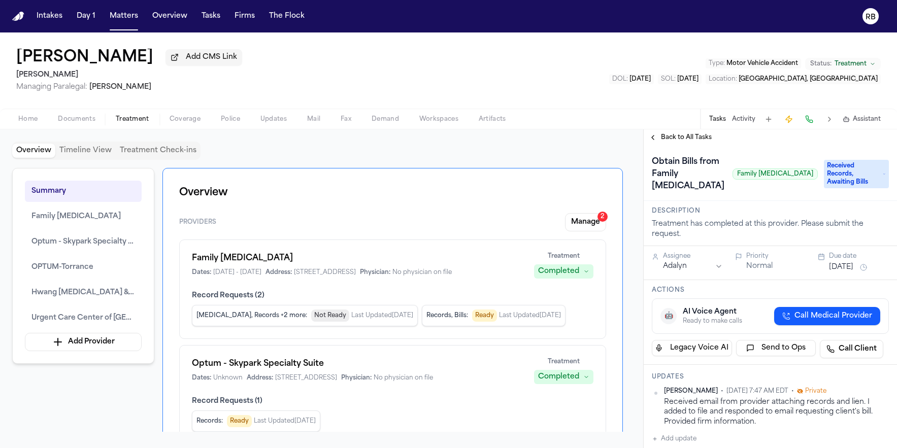
click at [600, 157] on div "Overview Timeline View Treatment Check-ins" at bounding box center [321, 151] width 619 height 18
